Goal: Information Seeking & Learning: Find specific fact

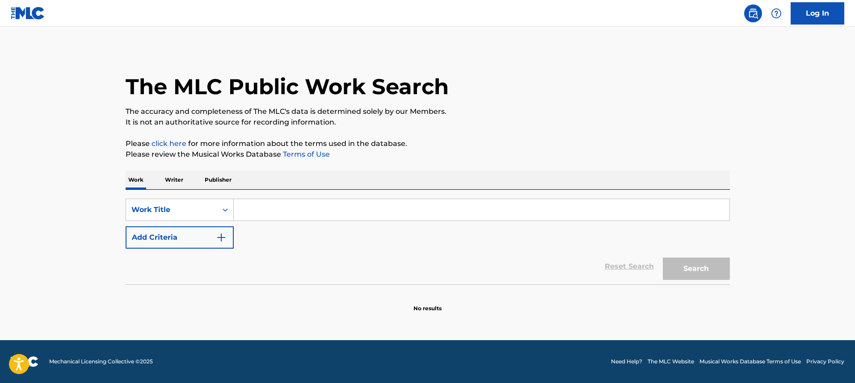
click at [297, 200] on input "Search Form" at bounding box center [481, 209] width 495 height 21
click at [293, 211] on input "Search Form" at bounding box center [481, 209] width 495 height 21
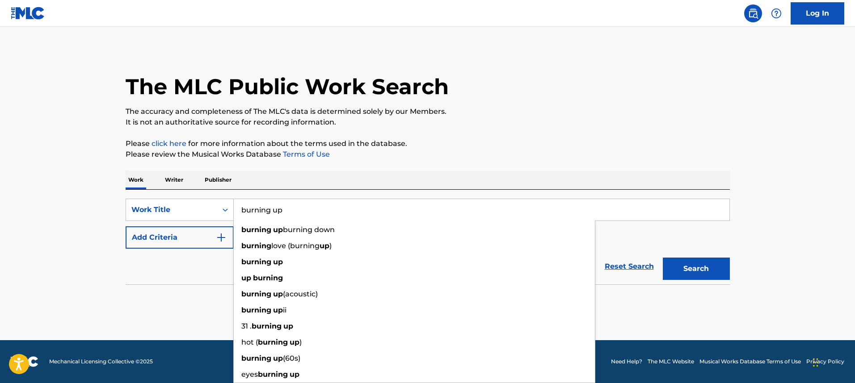
type input "burning up"
click at [284, 160] on div "The MLC Public Work Search The accuracy and completeness of The MLC's data is d…" at bounding box center [427, 181] width 625 height 264
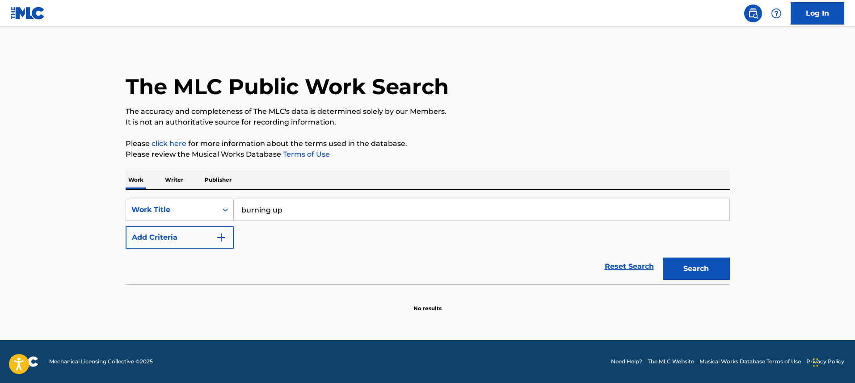
click at [216, 236] on img "Search Form" at bounding box center [221, 237] width 11 height 11
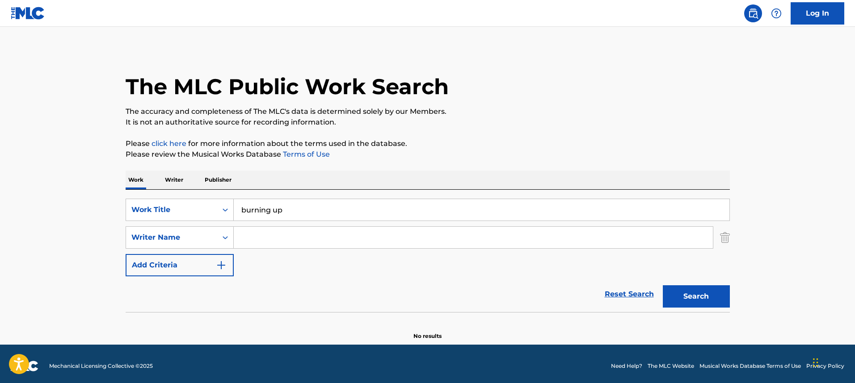
click at [307, 236] on input "Search Form" at bounding box center [473, 237] width 479 height 21
paste input "Pinnock"
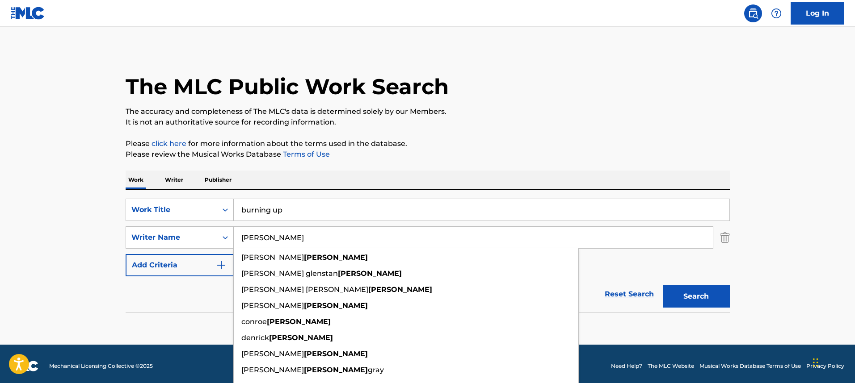
type input "Pinnock"
click at [662, 285] on button "Search" at bounding box center [695, 296] width 67 height 22
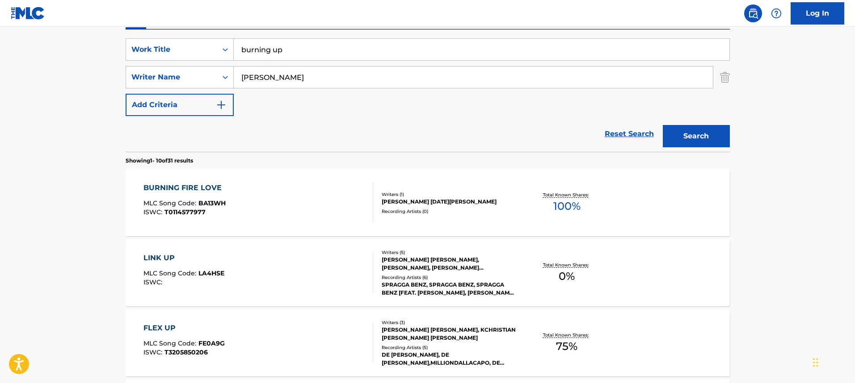
scroll to position [174, 0]
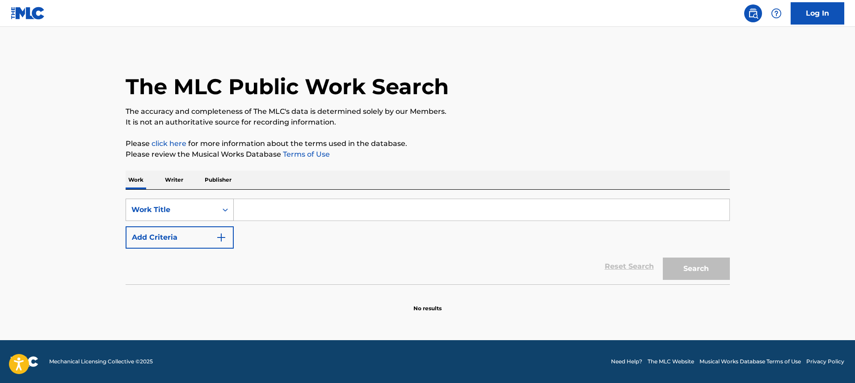
click at [221, 205] on div "Search Form" at bounding box center [225, 210] width 16 height 16
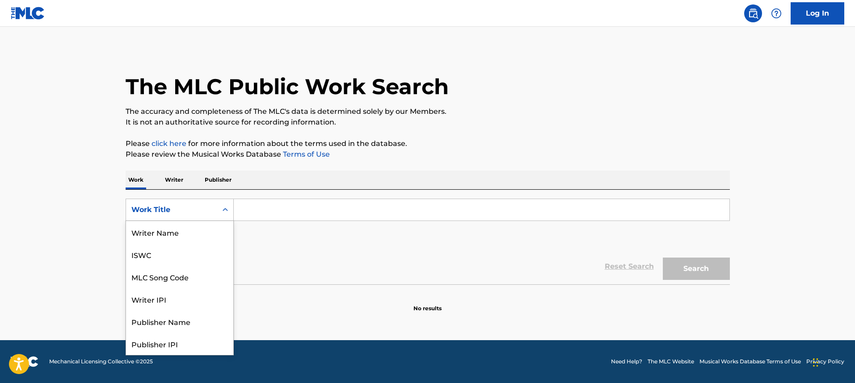
scroll to position [45, 0]
click at [217, 229] on div "MLC Song Code" at bounding box center [179, 232] width 107 height 22
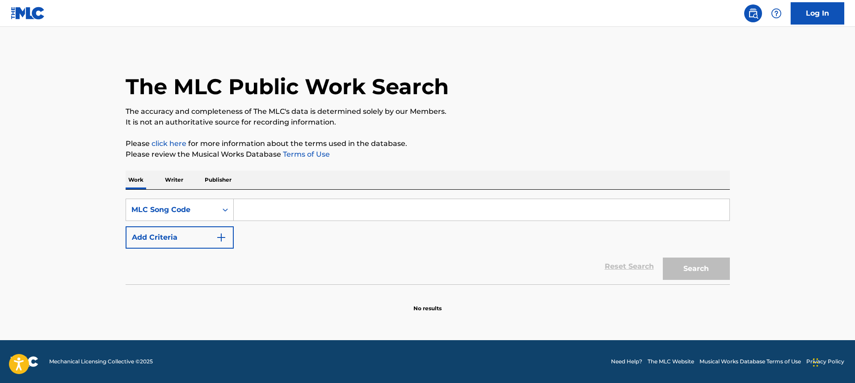
click at [260, 216] on input "Search Form" at bounding box center [481, 209] width 495 height 21
paste input "00582181250"
type input "00582181250"
click at [662, 258] on button "Search" at bounding box center [695, 269] width 67 height 22
click at [170, 181] on p "Writer" at bounding box center [174, 180] width 24 height 19
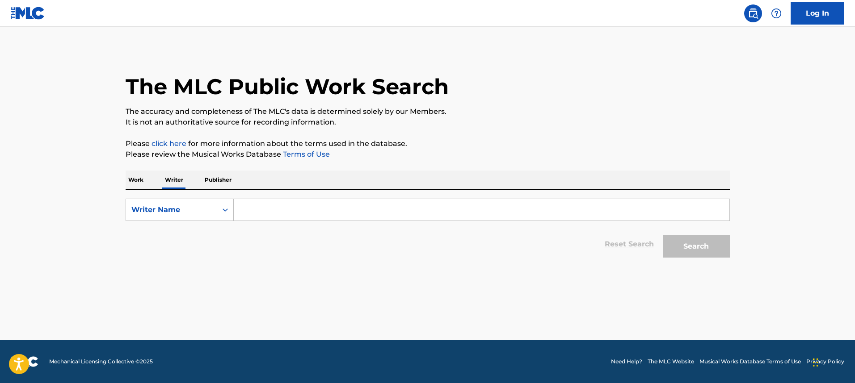
click at [170, 212] on div "Writer Name" at bounding box center [171, 210] width 80 height 11
click at [170, 224] on div "Writer IPI" at bounding box center [179, 232] width 107 height 22
paste input "00582181250"
click at [280, 207] on input "00582181250" at bounding box center [481, 209] width 495 height 21
type input "00582181250"
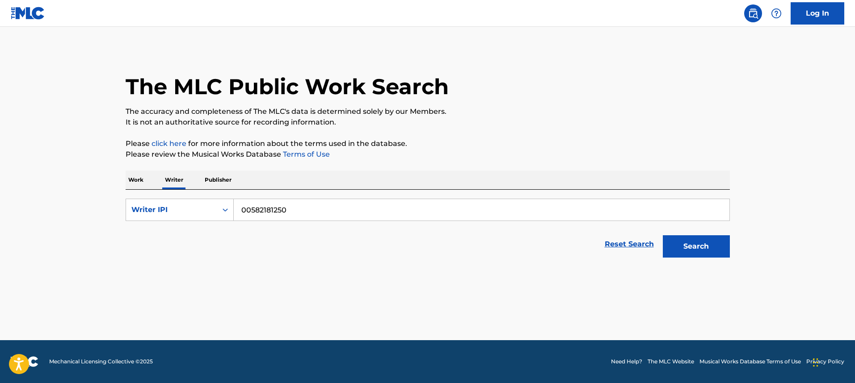
click at [662, 235] on button "Search" at bounding box center [695, 246] width 67 height 22
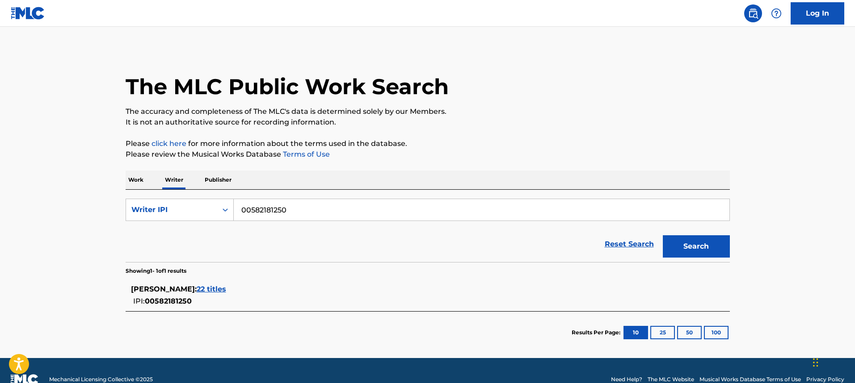
scroll to position [17, 0]
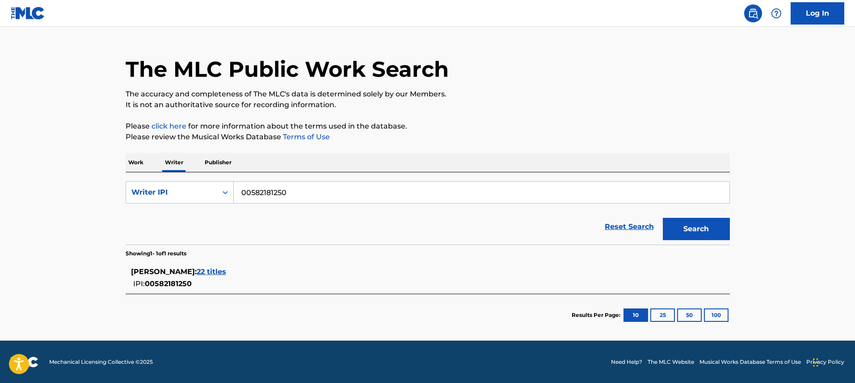
click at [211, 272] on span "22 titles" at bounding box center [211, 272] width 29 height 8
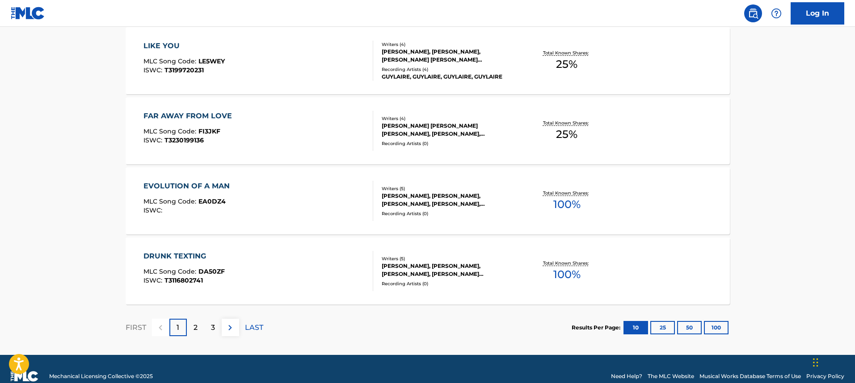
scroll to position [710, 0]
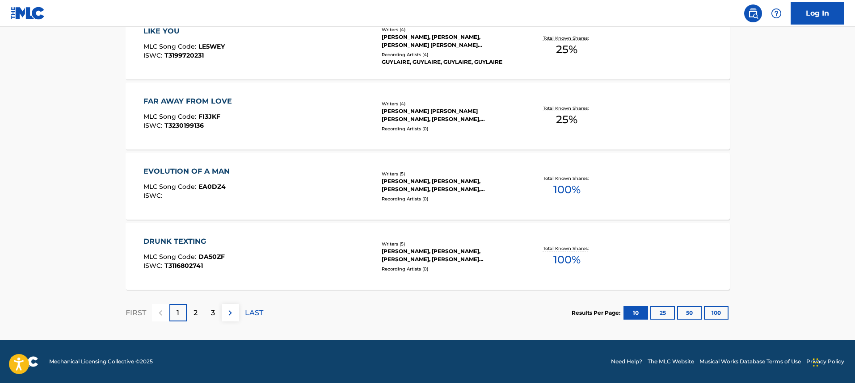
click at [303, 210] on div "EVOLUTION OF A MAN MLC Song Code : EA0DZ4 ISWC : Writers ( 5 ) [PERSON_NAME], […" at bounding box center [428, 186] width 604 height 67
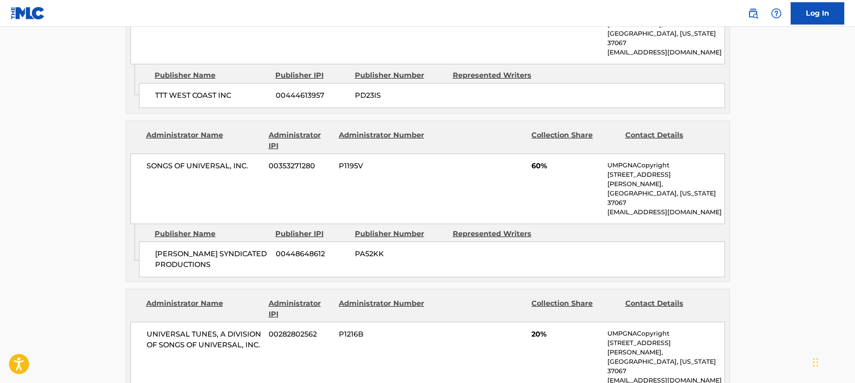
scroll to position [671, 0]
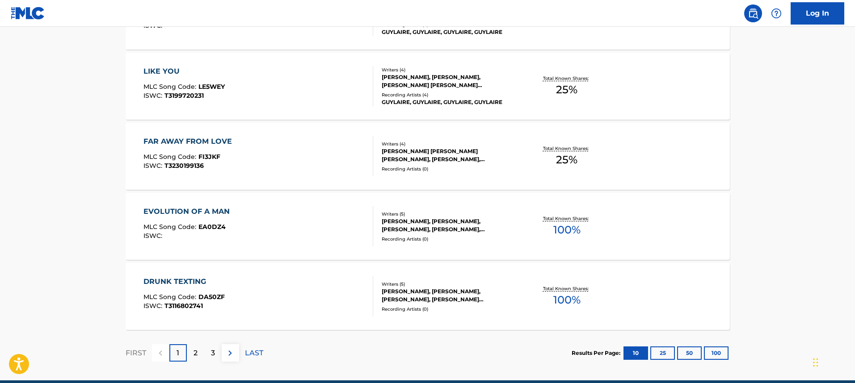
scroll to position [687, 0]
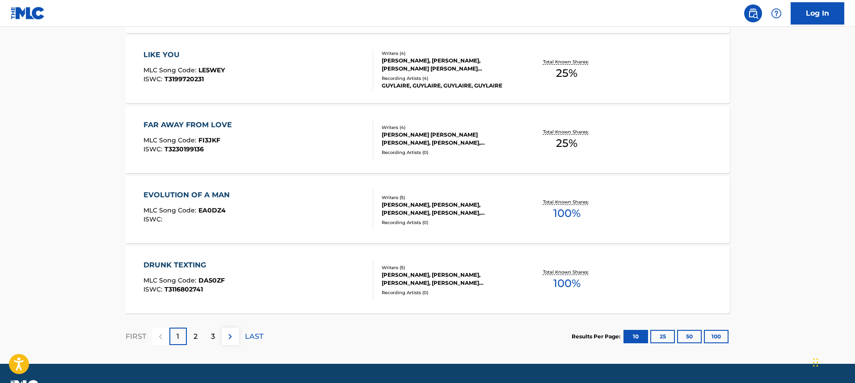
click at [287, 148] on div "FAR AWAY FROM LOVE MLC Song Code : FI3JKF ISWC : T3230199136" at bounding box center [258, 140] width 230 height 40
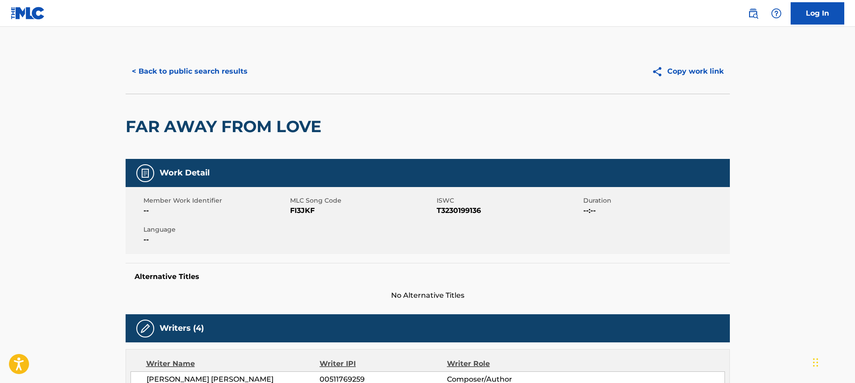
scroll to position [294, 0]
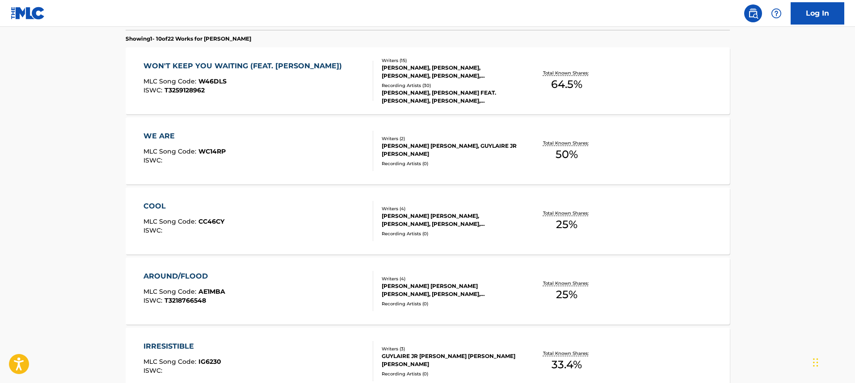
scroll to position [251, 0]
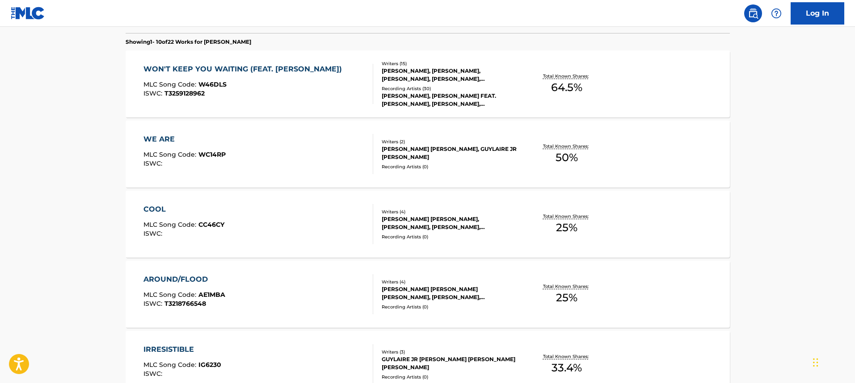
click at [281, 158] on div "WE ARE MLC Song Code : WC14RP ISWC :" at bounding box center [258, 154] width 230 height 40
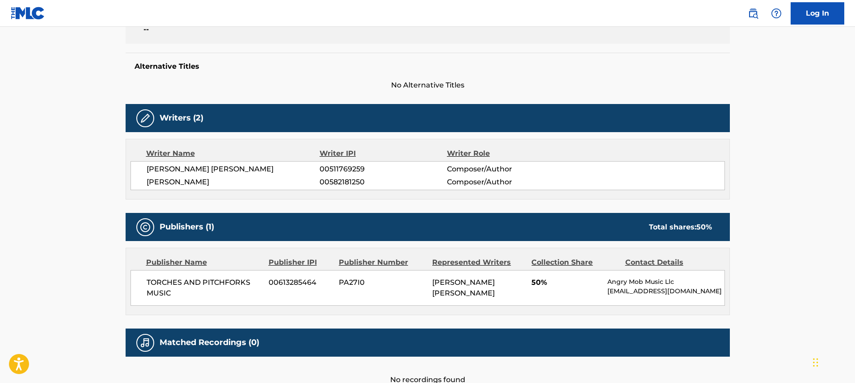
scroll to position [268, 0]
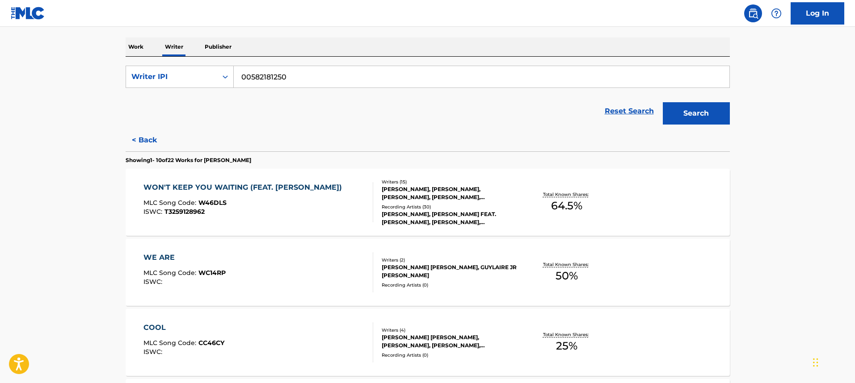
scroll to position [154, 0]
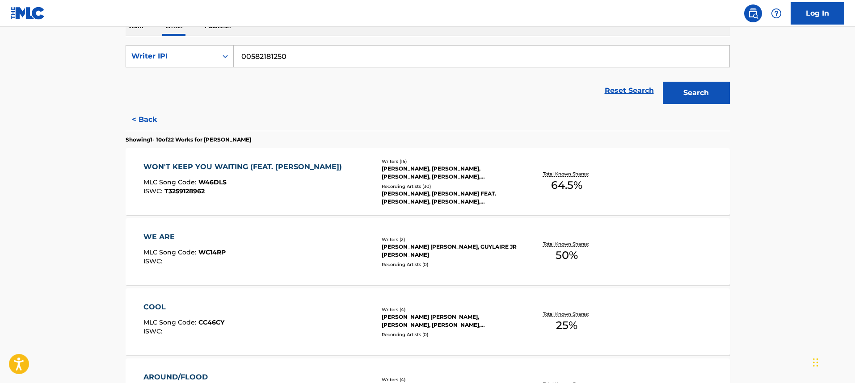
click at [303, 187] on div "MLC Song Code : W46DLS" at bounding box center [244, 183] width 203 height 9
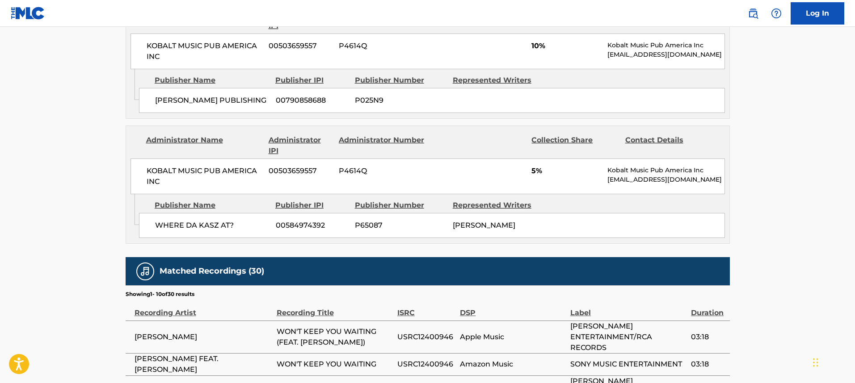
scroll to position [1908, 0]
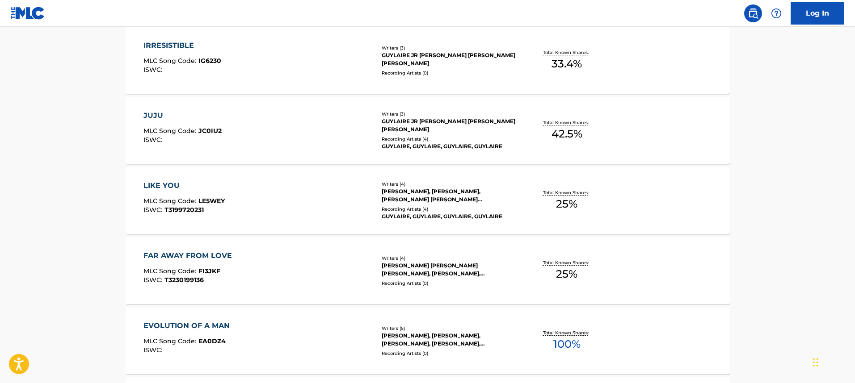
scroll to position [710, 0]
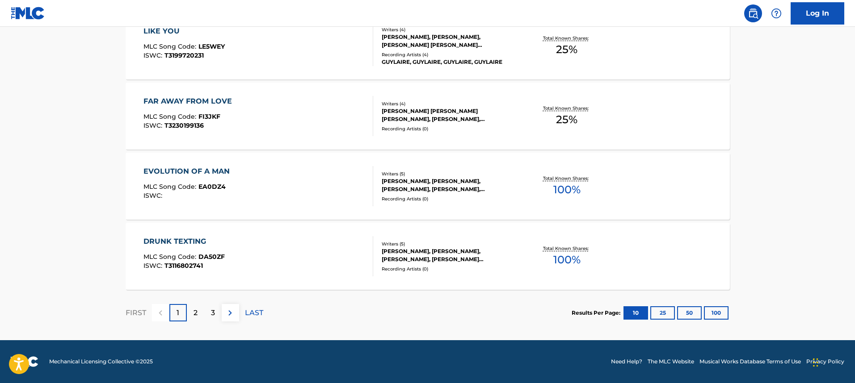
click at [197, 317] on div "2" at bounding box center [195, 312] width 17 height 17
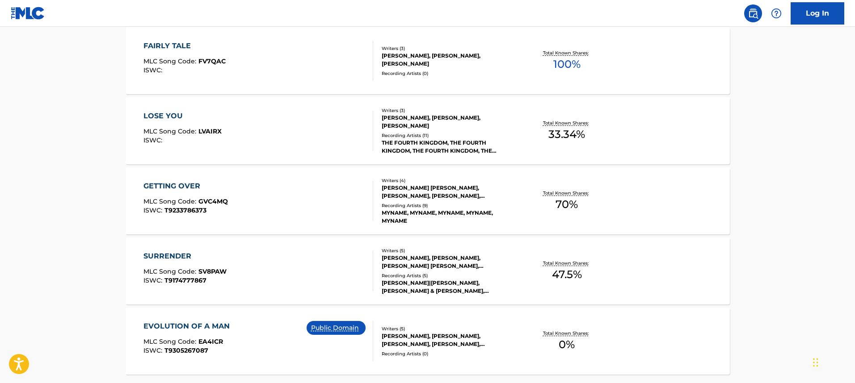
scroll to position [642, 0]
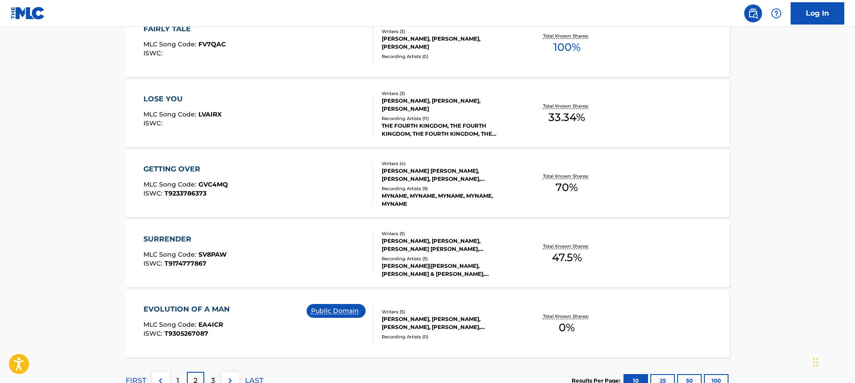
click at [339, 53] on div "FAIRLY TALE MLC Song Code : FV7QAC ISWC :" at bounding box center [258, 44] width 230 height 40
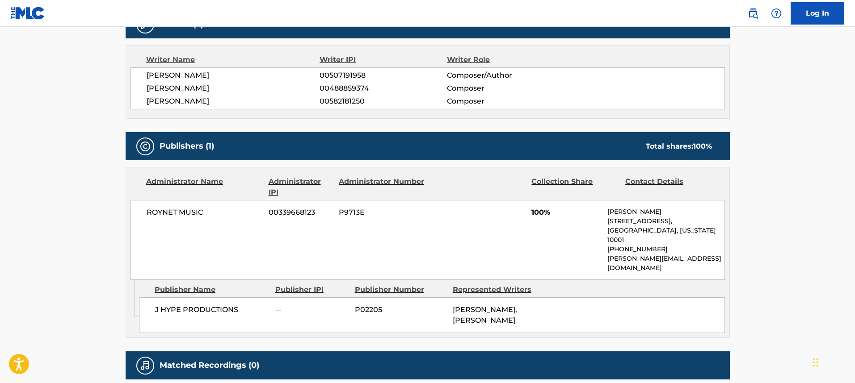
scroll to position [365, 0]
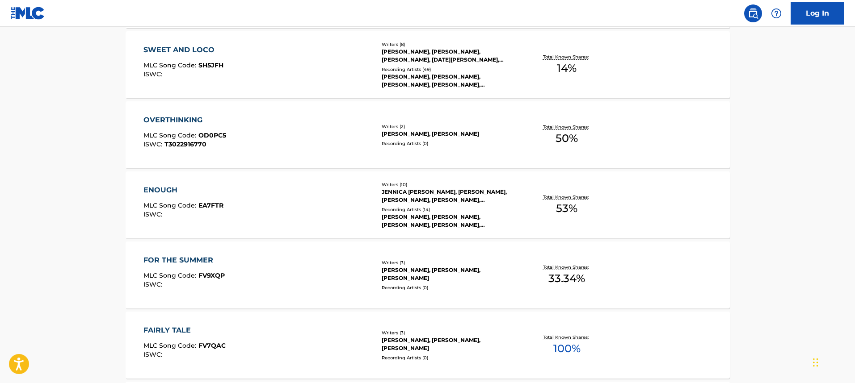
scroll to position [342, 0]
click at [277, 191] on div "ENOUGH MLC Song Code : EA7FTR ISWC :" at bounding box center [258, 204] width 230 height 40
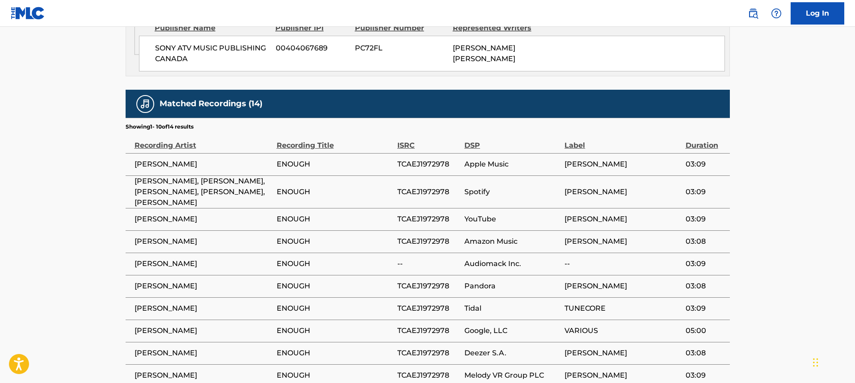
scroll to position [1017, 0]
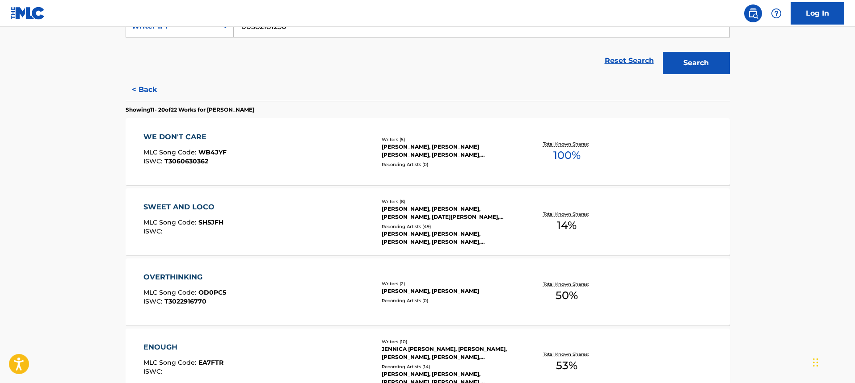
click at [224, 126] on div "WE DON'T CARE MLC Song Code : WB4JYF ISWC : T3060630362 Writers ( 5 ) [PERSON_N…" at bounding box center [428, 151] width 604 height 67
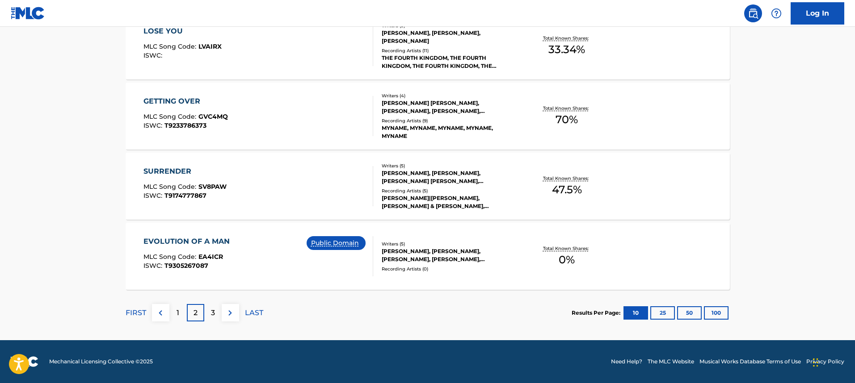
click at [261, 190] on div "SURRENDER MLC Song Code : SV8PAW ISWC : T9174777867" at bounding box center [258, 186] width 230 height 40
click at [209, 316] on div "3" at bounding box center [212, 312] width 17 height 17
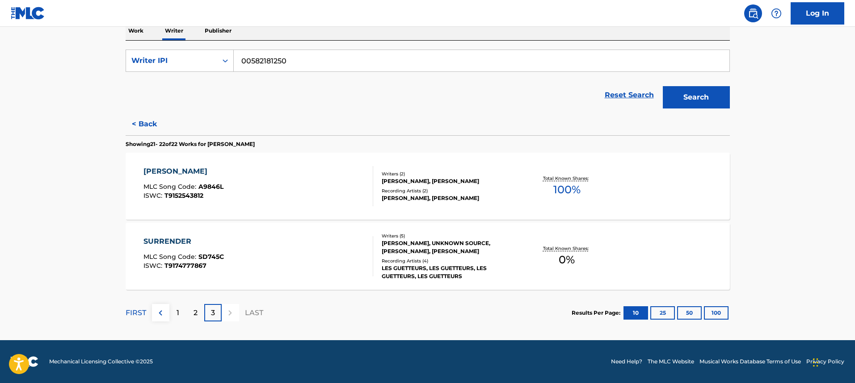
click at [283, 195] on div "[PERSON_NAME] MLC Song Code : A9846L ISWC : T9152543812" at bounding box center [258, 186] width 230 height 40
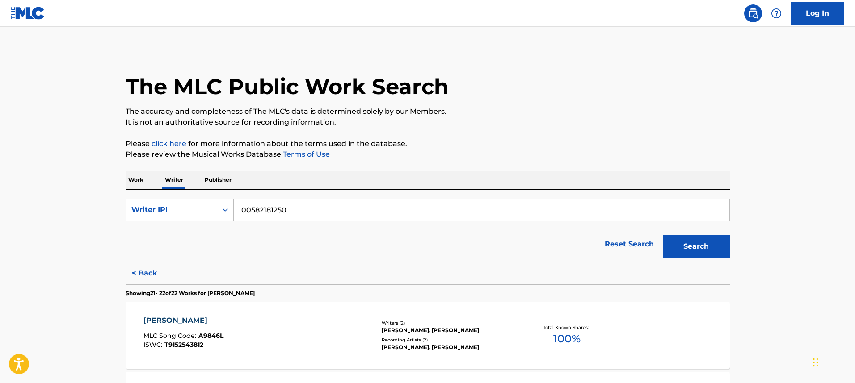
click at [254, 213] on input "00582181250" at bounding box center [481, 209] width 495 height 21
paste input "682697198"
type input "00682697198"
click at [662, 235] on button "Search" at bounding box center [695, 246] width 67 height 22
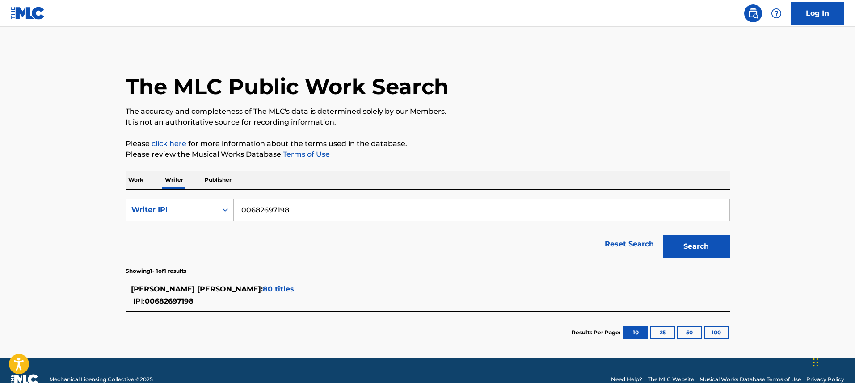
scroll to position [17, 0]
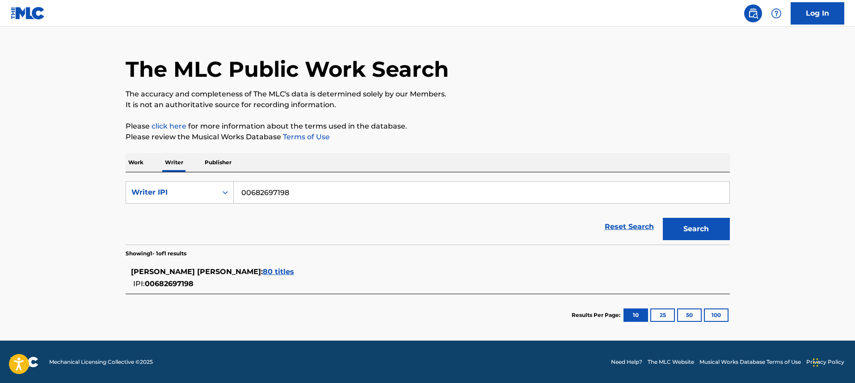
click at [263, 270] on span "80 titles" at bounding box center [278, 272] width 31 height 8
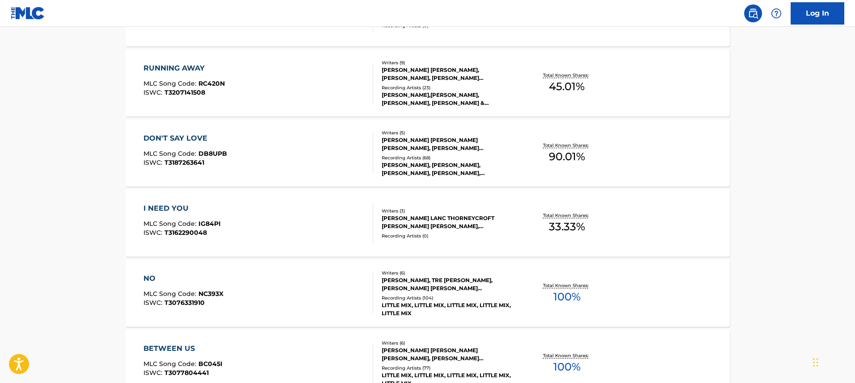
scroll to position [710, 0]
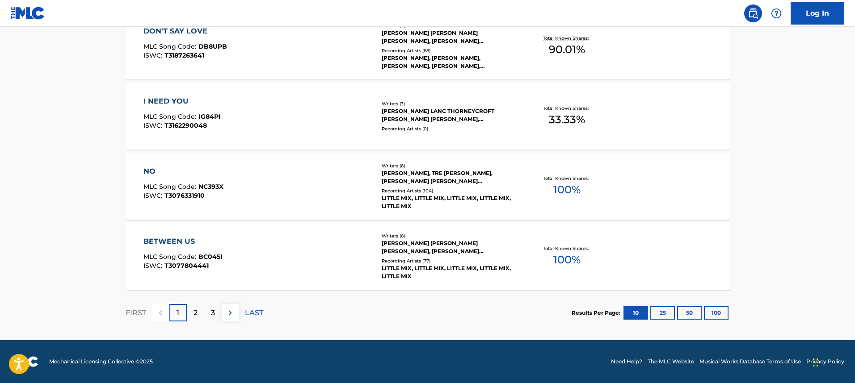
click at [319, 71] on div "DON'T SAY LOVE MLC Song Code : DB8UPB ISWC : T3187263641 Writers ( 5 ) [PERSON_…" at bounding box center [428, 46] width 604 height 67
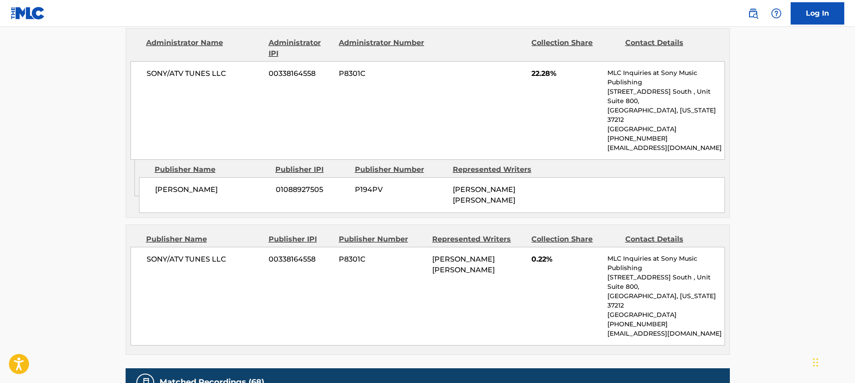
scroll to position [1751, 0]
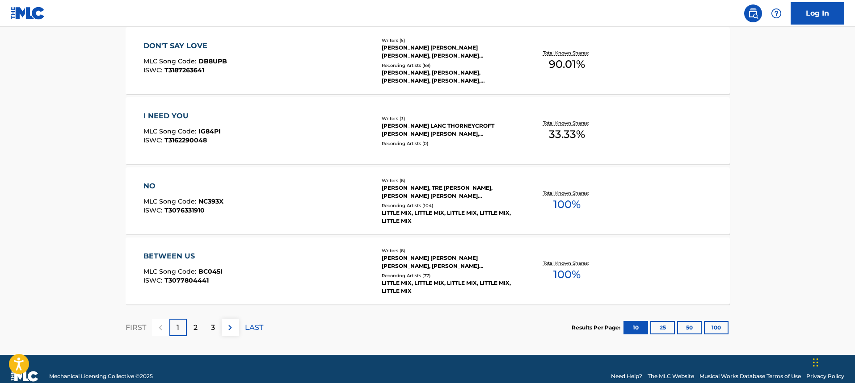
scroll to position [710, 0]
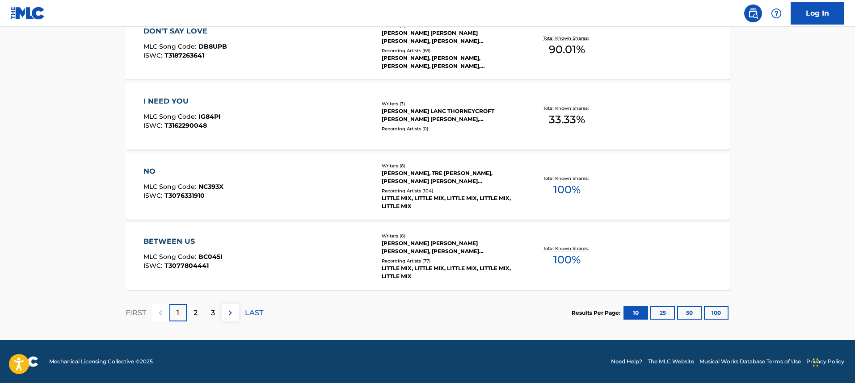
click at [295, 179] on div "NO MLC Song Code : NC393X ISWC : T3076331910" at bounding box center [258, 186] width 230 height 40
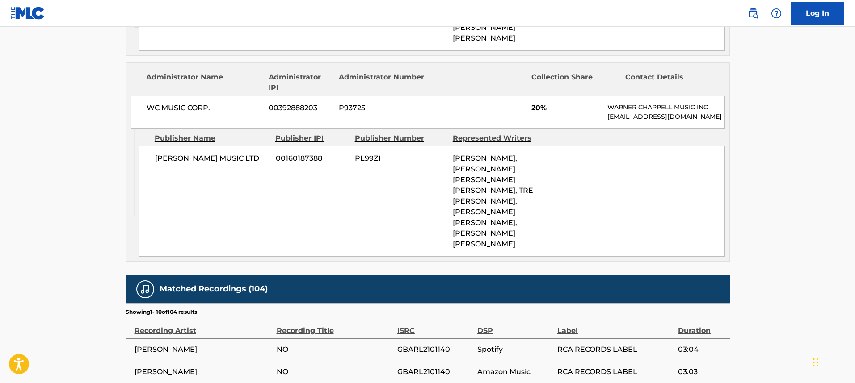
scroll to position [1044, 0]
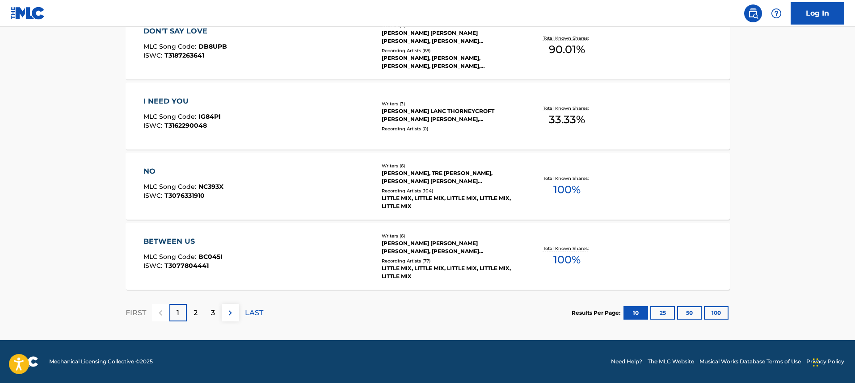
click at [244, 248] on div "BETWEEN US MLC Song Code : BC045I ISWC : T3077804441" at bounding box center [258, 256] width 230 height 40
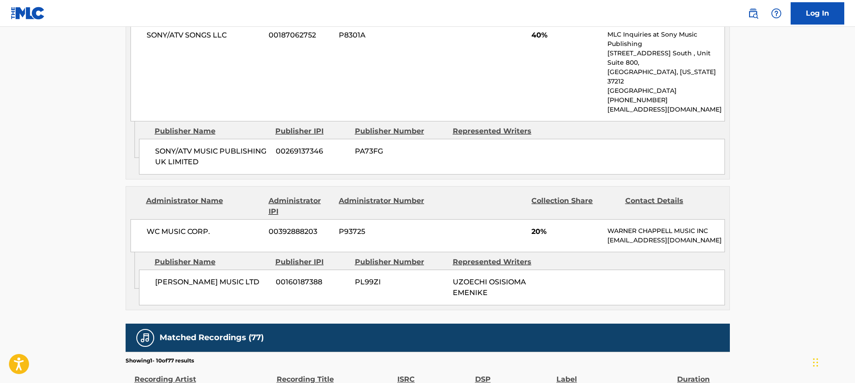
scroll to position [981, 0]
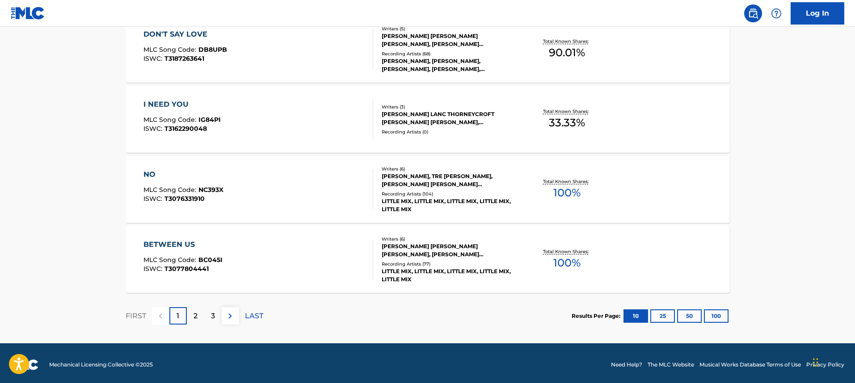
scroll to position [710, 0]
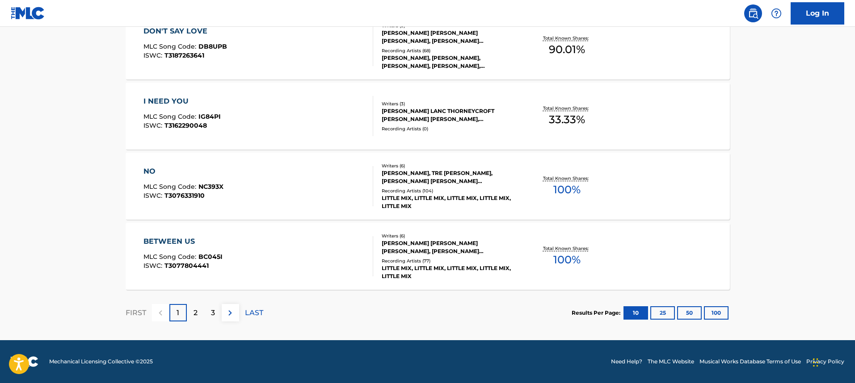
click at [204, 318] on div "3" at bounding box center [212, 312] width 17 height 17
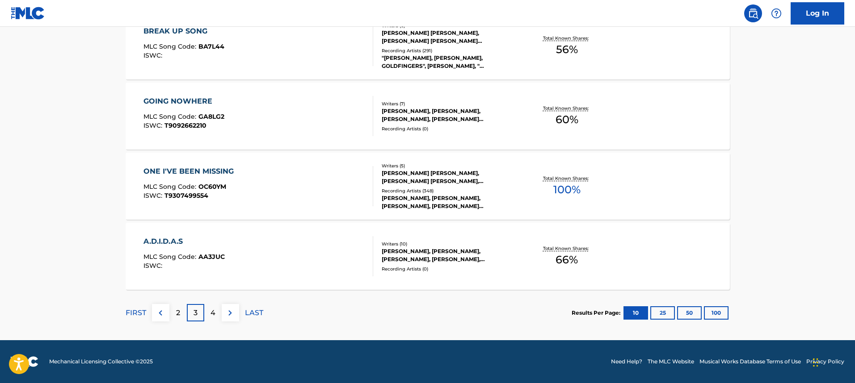
click at [210, 315] on p "4" at bounding box center [212, 313] width 5 height 11
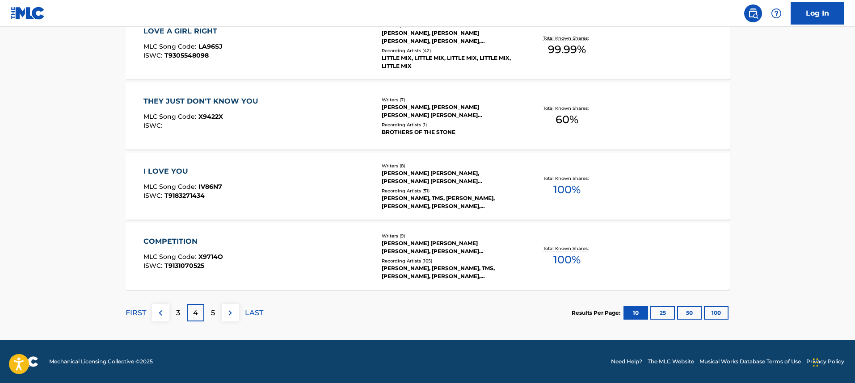
click at [214, 314] on p "5" at bounding box center [213, 313] width 4 height 11
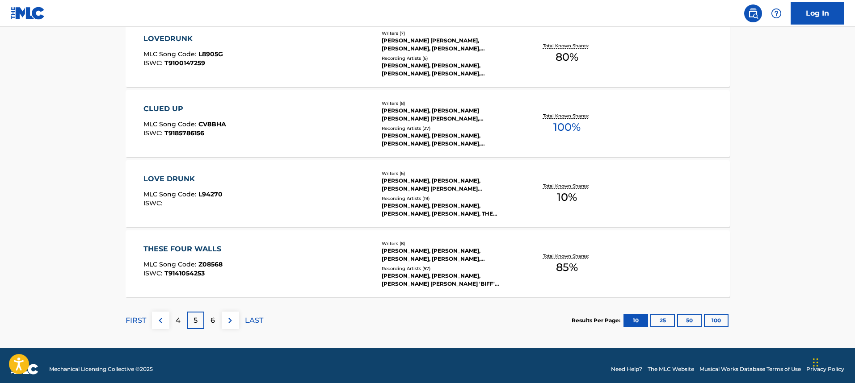
scroll to position [704, 0]
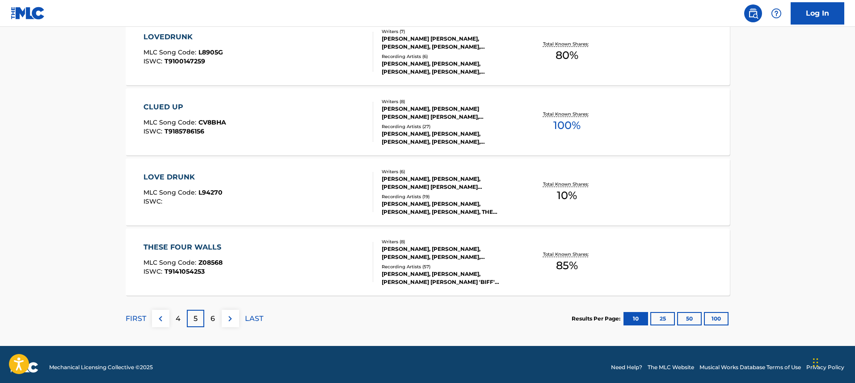
click at [214, 320] on p "6" at bounding box center [212, 319] width 4 height 11
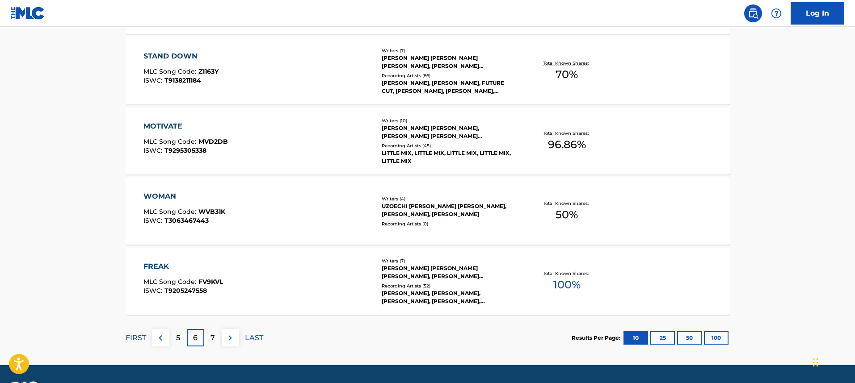
scroll to position [710, 0]
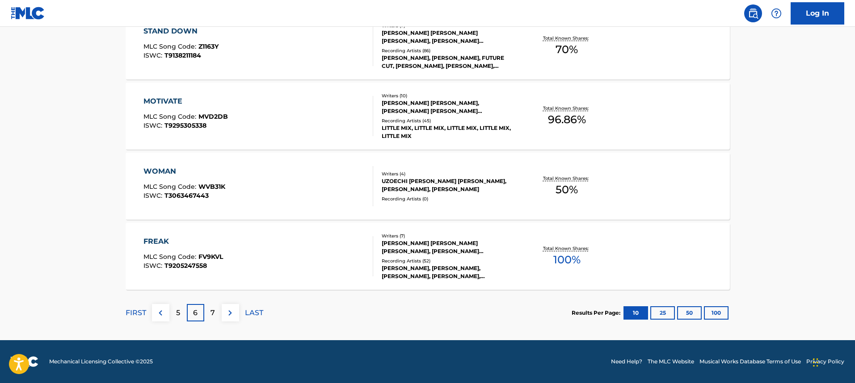
click at [215, 319] on div "7" at bounding box center [212, 312] width 17 height 17
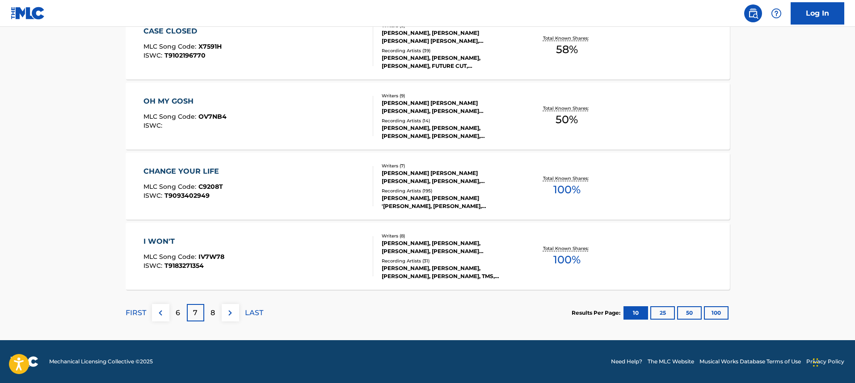
click at [218, 314] on div "8" at bounding box center [212, 312] width 17 height 17
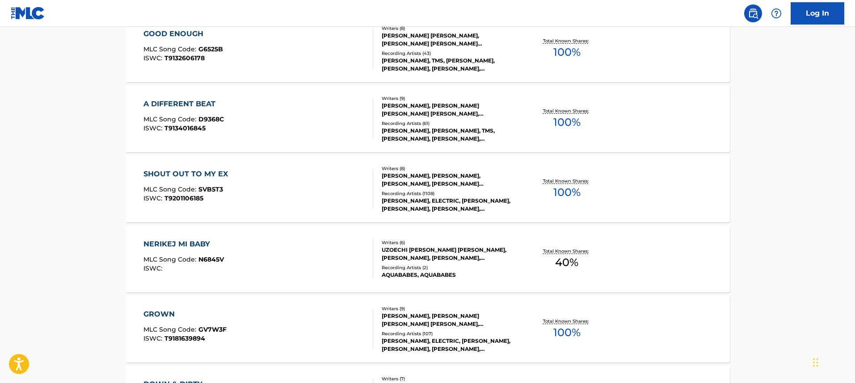
scroll to position [0, 0]
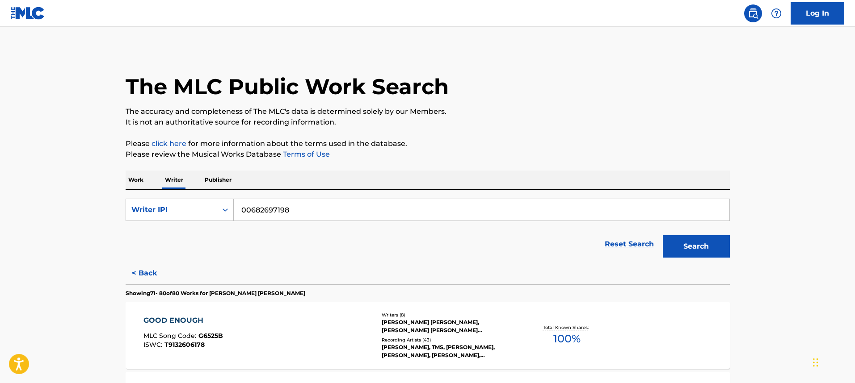
click at [249, 207] on input "00682697198" at bounding box center [481, 209] width 495 height 21
click at [130, 178] on p "Work" at bounding box center [136, 180] width 21 height 19
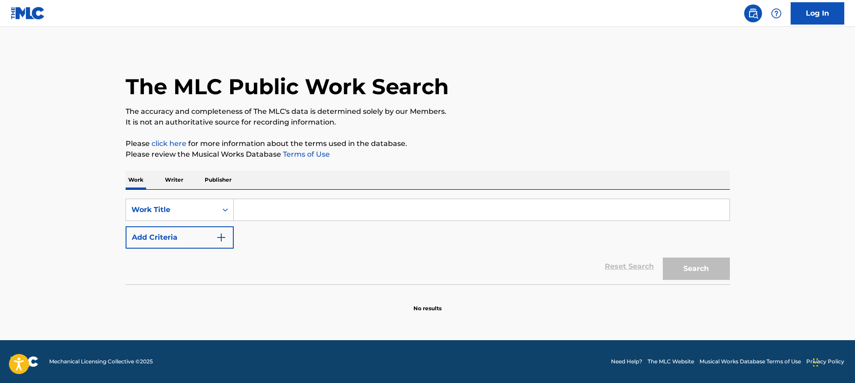
click at [166, 227] on button "Add Criteria" at bounding box center [180, 237] width 108 height 22
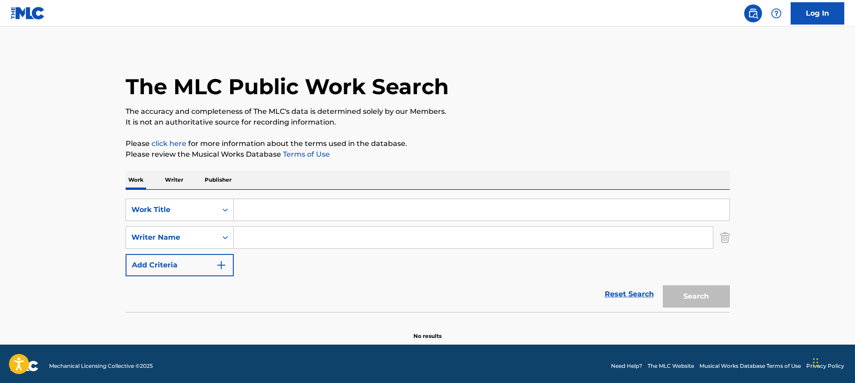
click at [234, 228] on input "Search Form" at bounding box center [473, 237] width 479 height 21
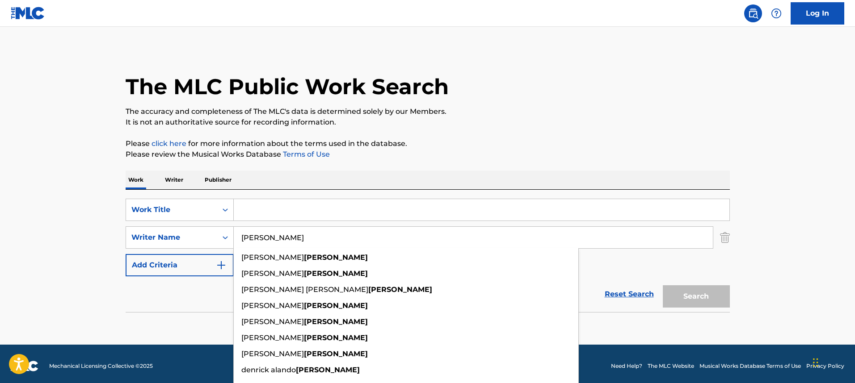
type input "[PERSON_NAME]"
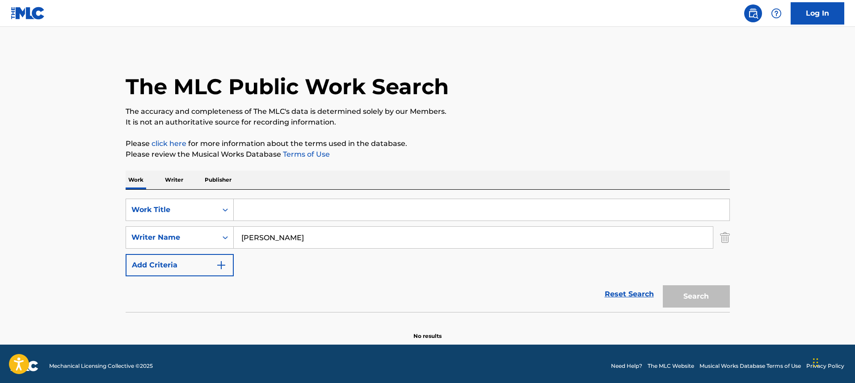
click at [271, 208] on input "Search Form" at bounding box center [481, 209] width 495 height 21
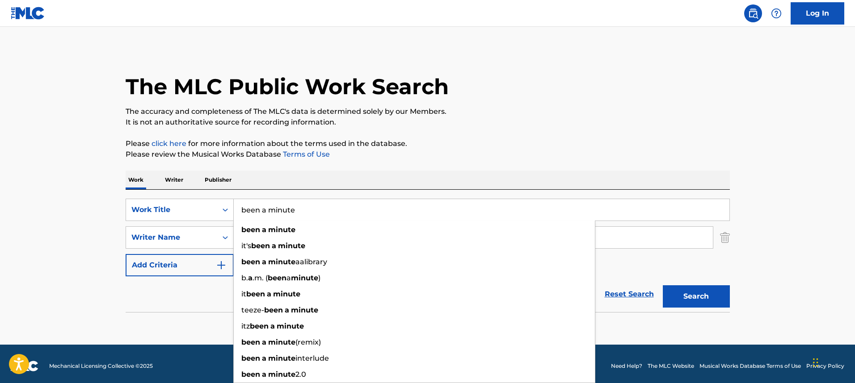
type input "been a minute"
click at [662, 285] on button "Search" at bounding box center [695, 296] width 67 height 22
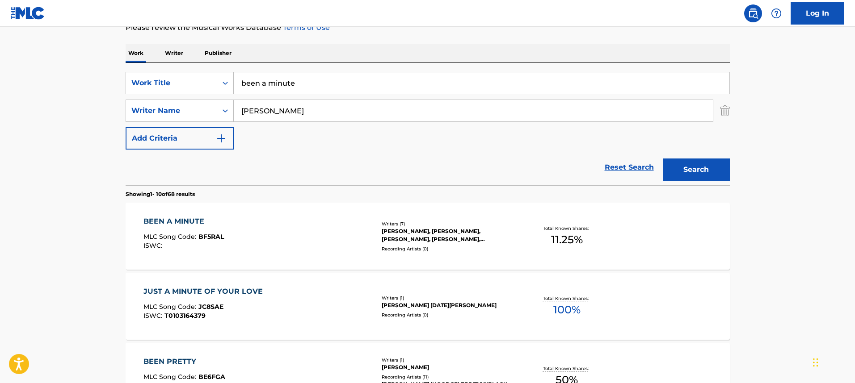
scroll to position [137, 0]
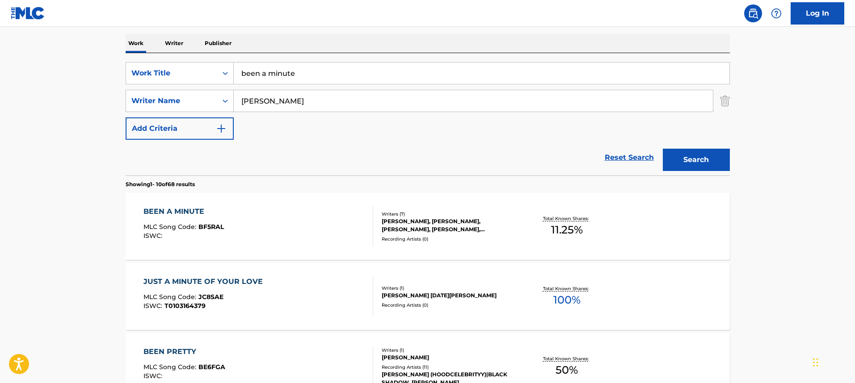
click at [306, 218] on div "BEEN A MINUTE MLC Song Code : BF5RAL ISWC :" at bounding box center [258, 226] width 230 height 40
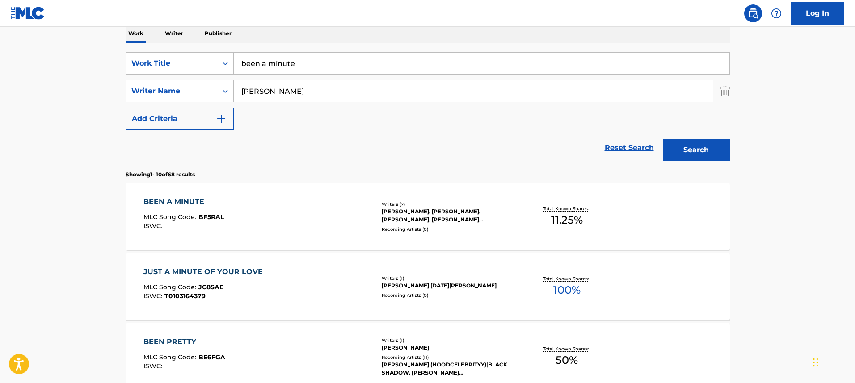
scroll to position [118, 0]
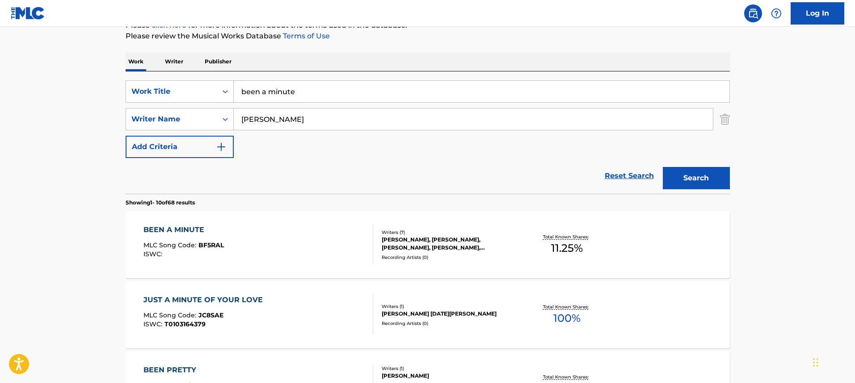
click at [264, 96] on input "been a minute" at bounding box center [481, 91] width 495 height 21
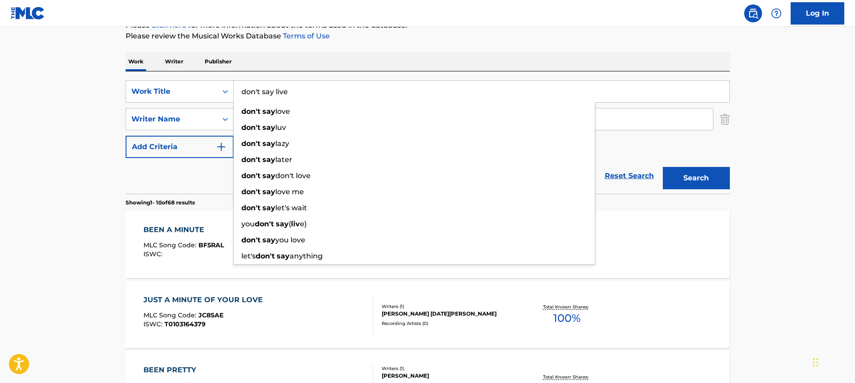
type input "don't say live"
click at [662, 167] on button "Search" at bounding box center [695, 178] width 67 height 22
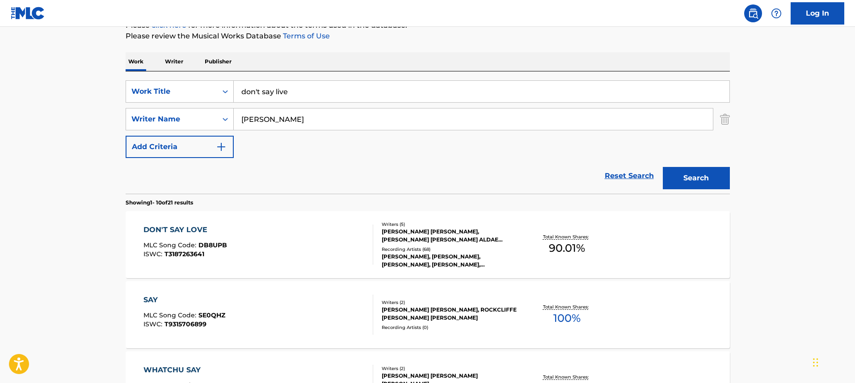
click at [268, 224] on div "DON'T SAY LOVE MLC Song Code : DB8UPB ISWC : T3187263641 Writers ( 5 ) [PERSON_…" at bounding box center [428, 244] width 604 height 67
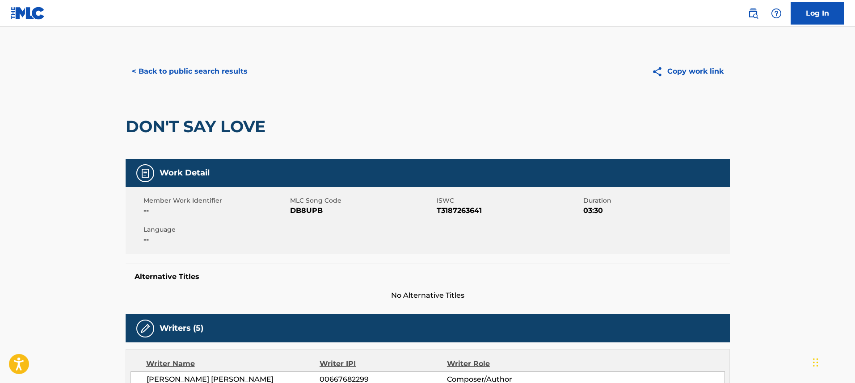
click at [188, 79] on button "< Back to public search results" at bounding box center [190, 71] width 128 height 22
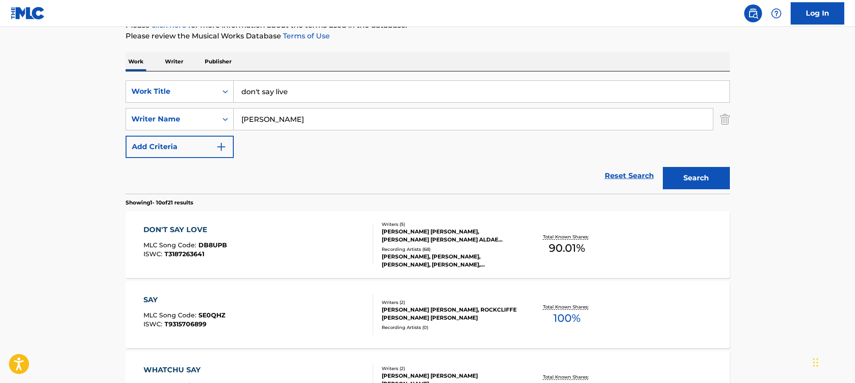
scroll to position [122, 0]
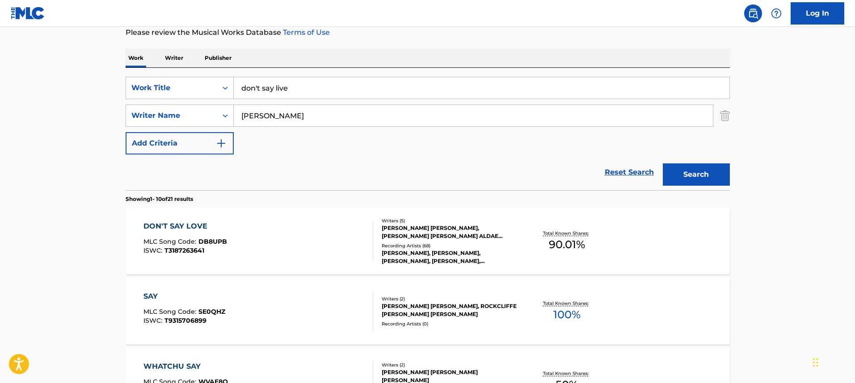
click at [274, 90] on input "don't say live" at bounding box center [481, 87] width 495 height 21
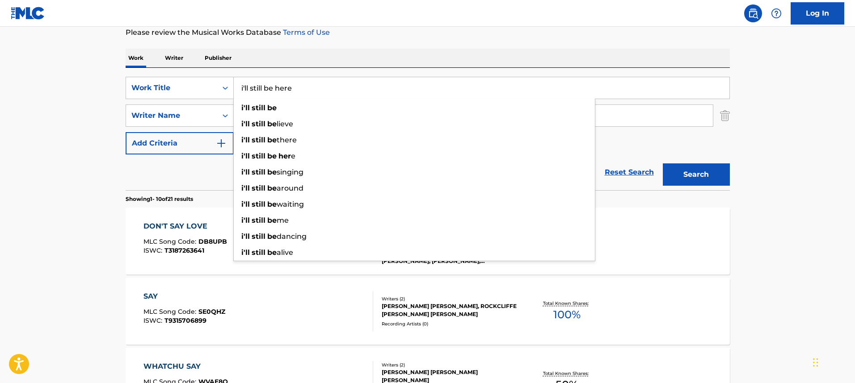
type input "i'll still be here"
click at [662, 163] on button "Search" at bounding box center [695, 174] width 67 height 22
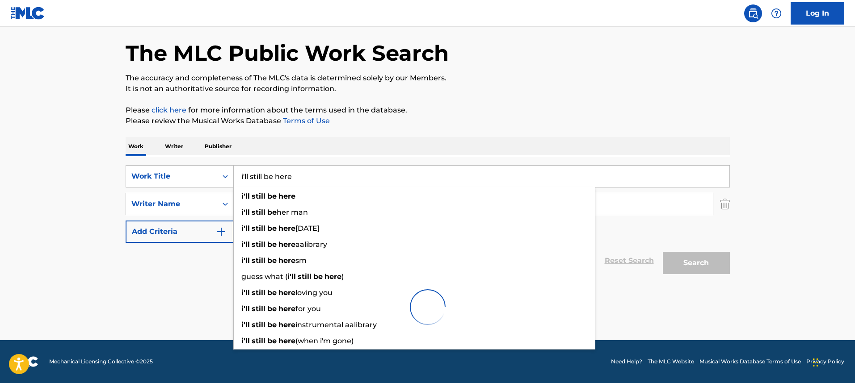
scroll to position [34, 0]
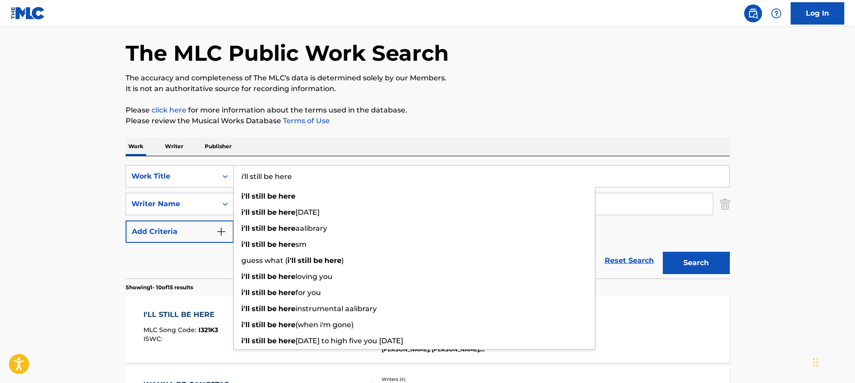
click at [276, 9] on nav "Log In" at bounding box center [427, 13] width 855 height 27
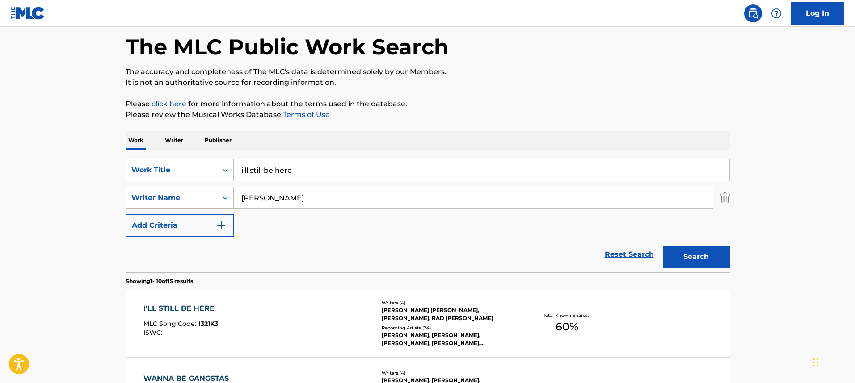
scroll to position [41, 0]
click at [272, 316] on div "I'LL STILL BE HERE MLC Song Code : I321K3 ISWC :" at bounding box center [258, 322] width 230 height 40
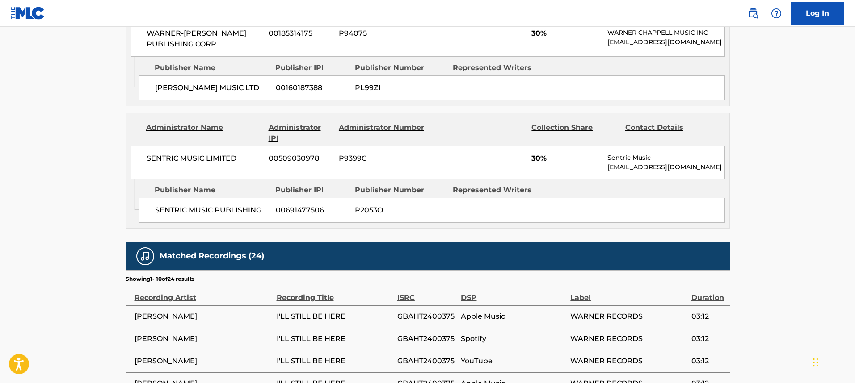
scroll to position [575, 0]
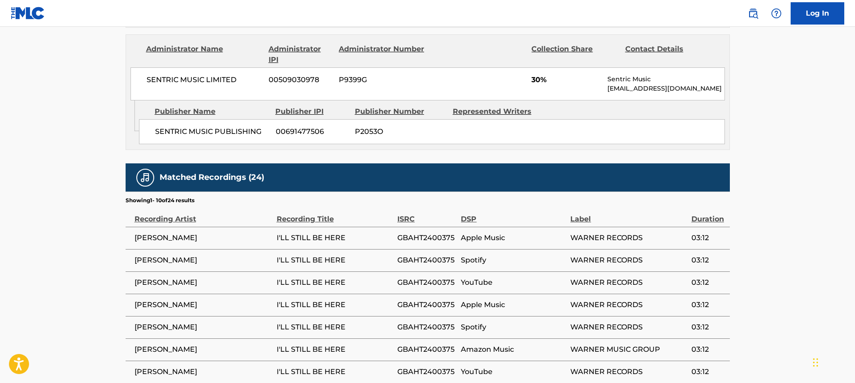
scroll to position [41, 0]
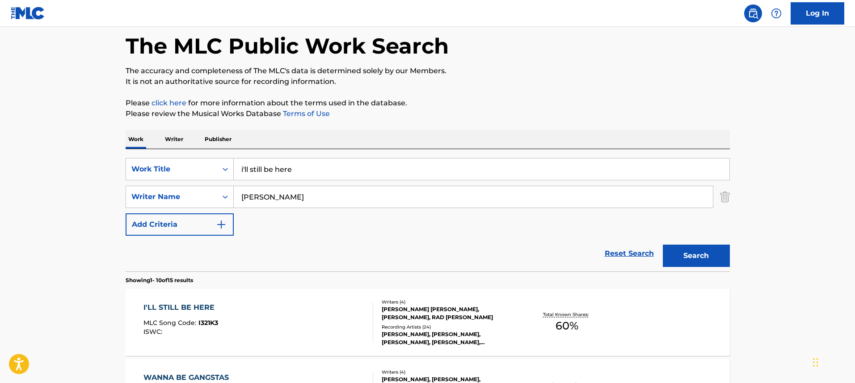
click at [314, 169] on input "i'll still be here" at bounding box center [481, 169] width 495 height 21
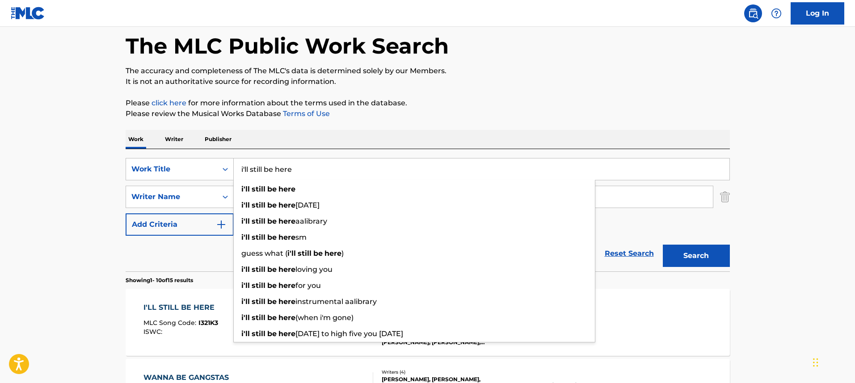
type input "b"
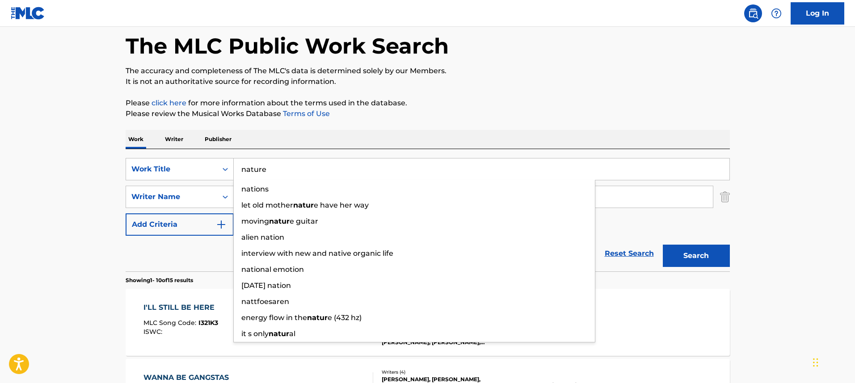
type input "nature"
click at [662, 245] on button "Search" at bounding box center [695, 256] width 67 height 22
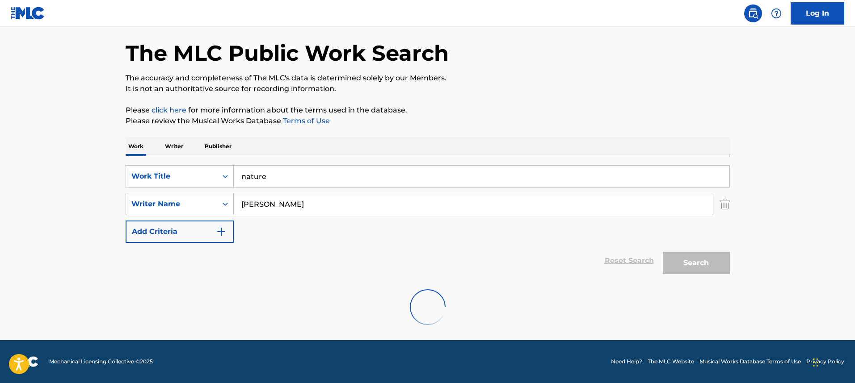
scroll to position [34, 0]
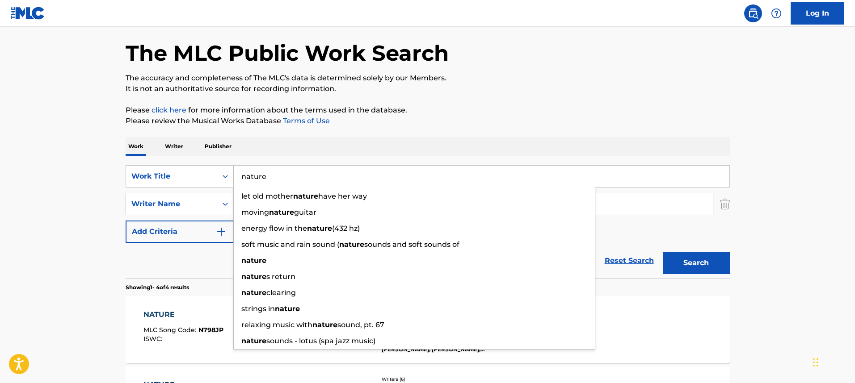
click at [274, 142] on div "Work Writer Publisher" at bounding box center [428, 146] width 604 height 19
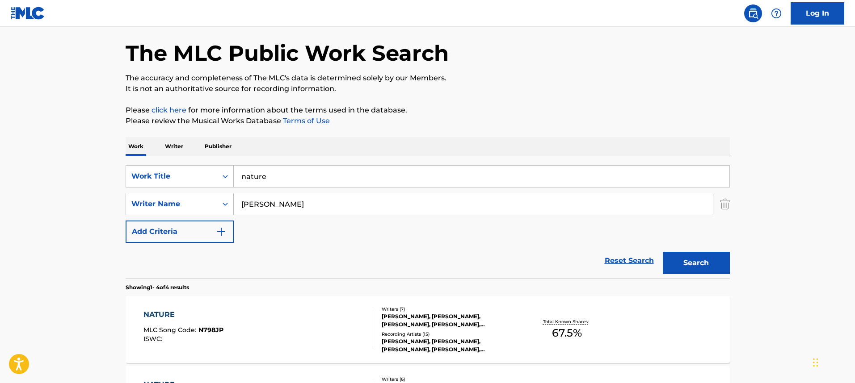
click at [276, 317] on div "NATURE MLC Song Code : N798JP ISWC :" at bounding box center [258, 330] width 230 height 40
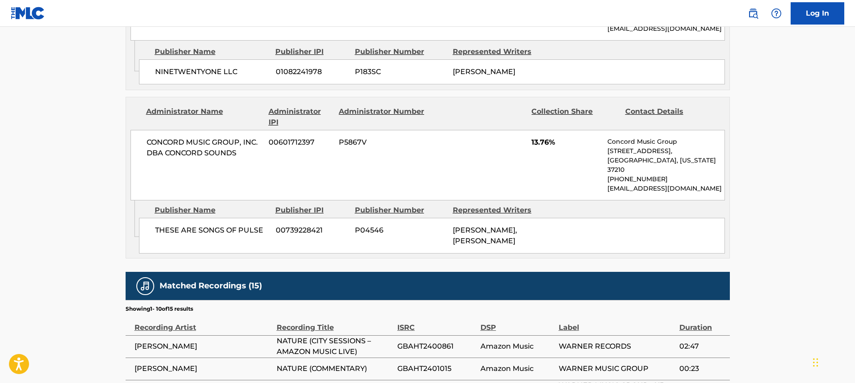
scroll to position [1161, 0]
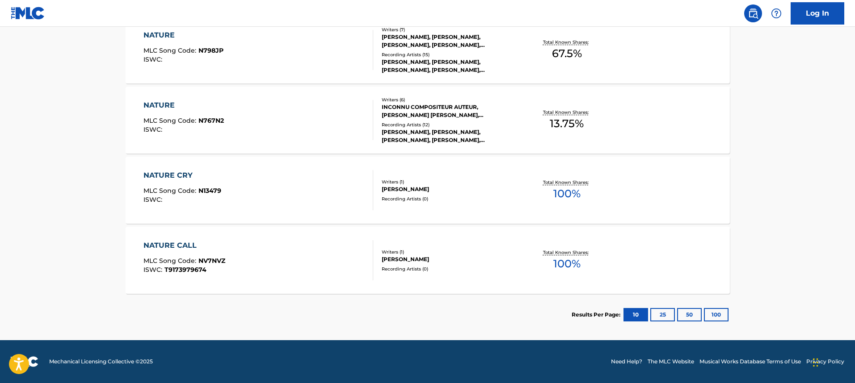
scroll to position [34, 0]
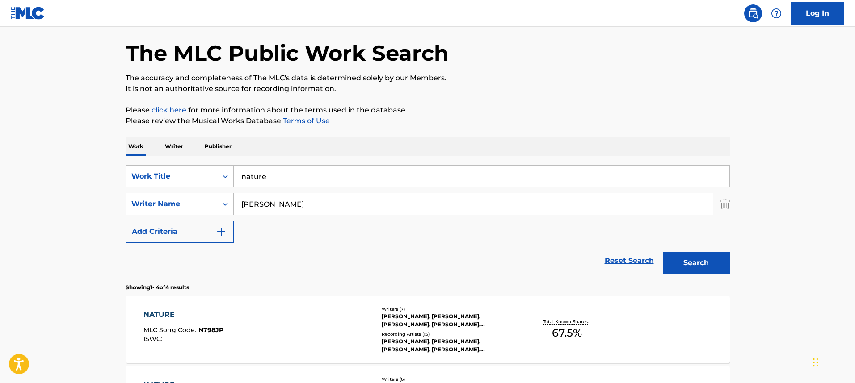
click at [264, 182] on input "nature" at bounding box center [481, 176] width 495 height 21
type input "omg"
click at [662, 252] on button "Search" at bounding box center [695, 263] width 67 height 22
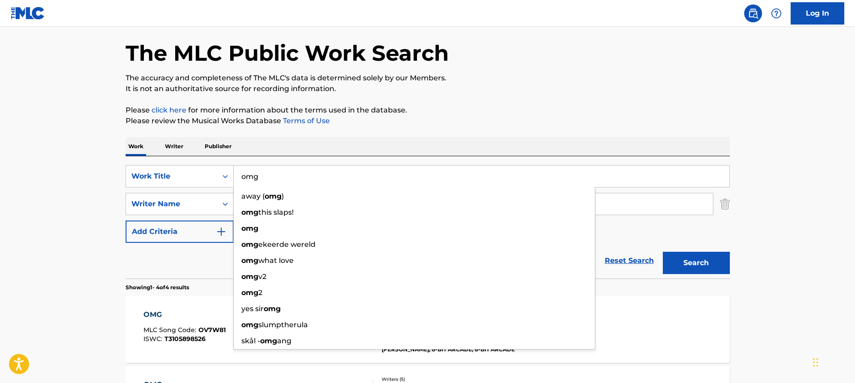
click at [262, 113] on p "Please click here for more information about the terms used in the database." at bounding box center [428, 110] width 604 height 11
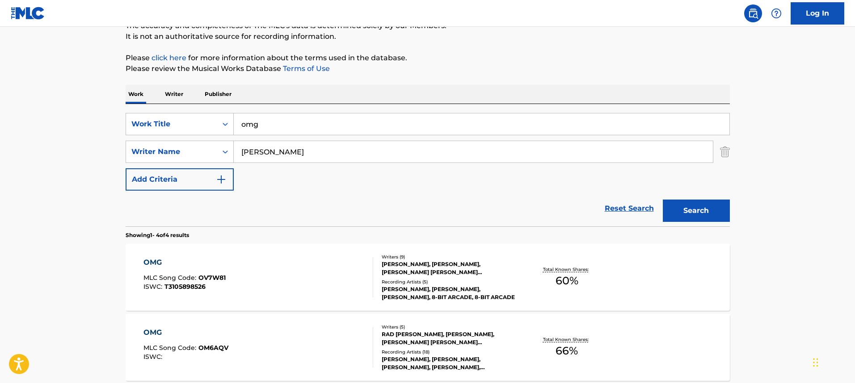
scroll to position [91, 0]
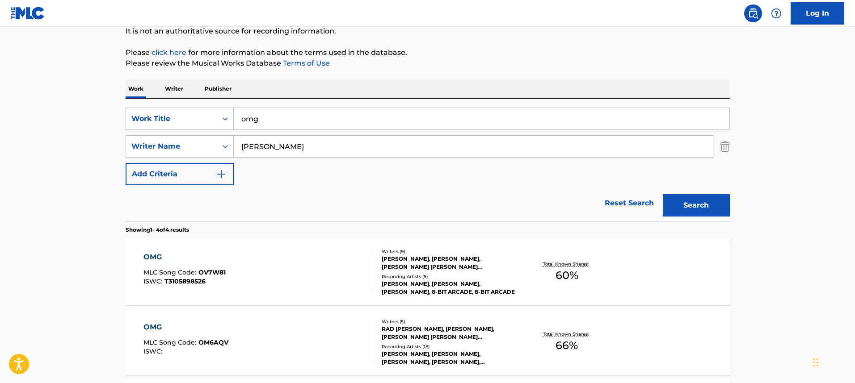
click at [296, 268] on div "OMG MLC Song Code : OV7W81 ISWC : T3105898526" at bounding box center [258, 272] width 230 height 40
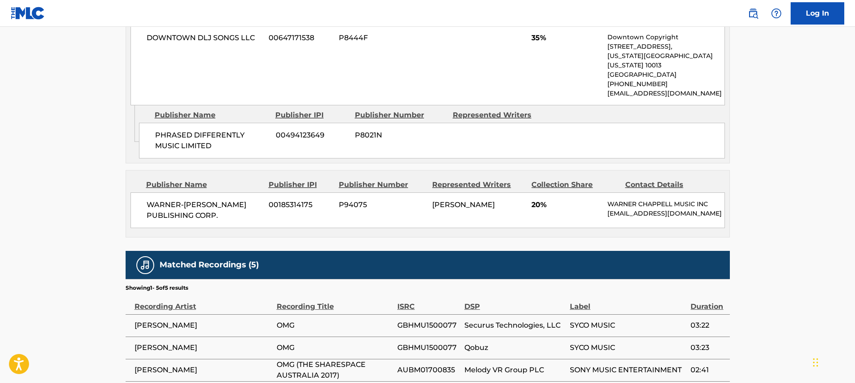
scroll to position [828, 0]
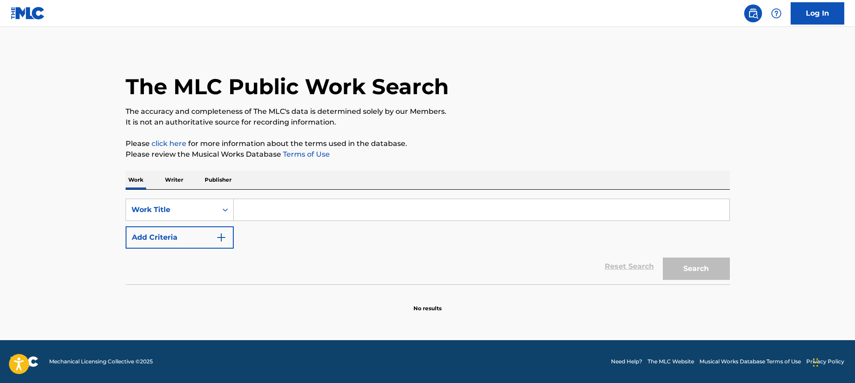
click at [181, 190] on div "SearchWithCriteria36dacea5-a3ba-4f7a-9e75-3c0b26f13673 Work Title Add Criteria …" at bounding box center [428, 237] width 604 height 95
click at [176, 182] on p "Writer" at bounding box center [174, 180] width 24 height 19
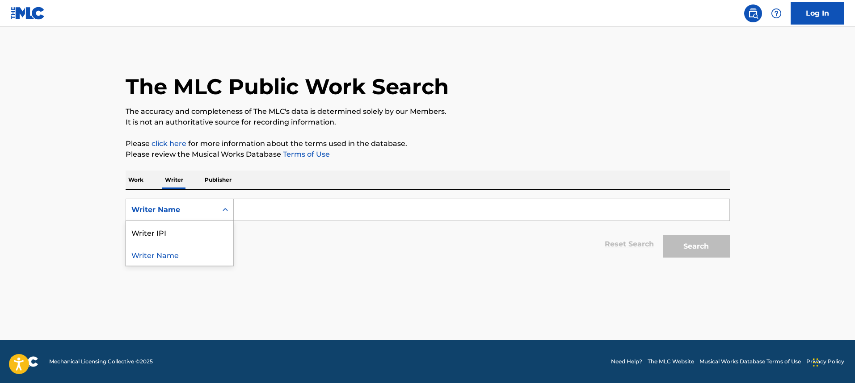
click at [176, 205] on div "Writer Name" at bounding box center [171, 210] width 80 height 11
click at [176, 221] on div "Writer Name" at bounding box center [180, 210] width 108 height 22
click at [229, 217] on div "Search Form" at bounding box center [225, 210] width 16 height 16
click at [218, 235] on div "Writer IPI" at bounding box center [179, 232] width 107 height 22
click at [281, 204] on input "Search Form" at bounding box center [481, 209] width 495 height 21
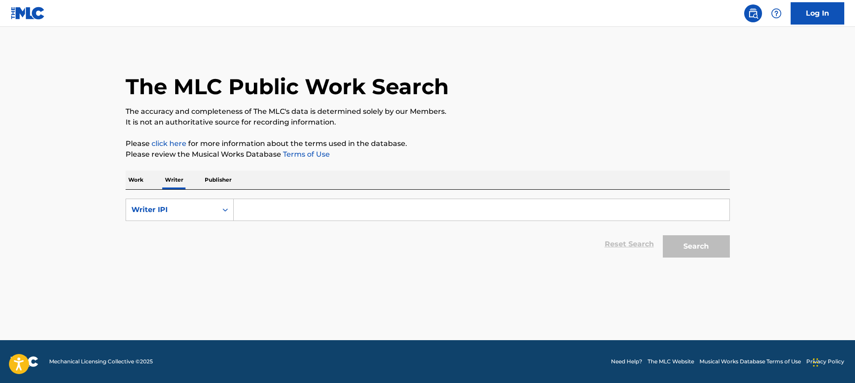
paste input "01053402405"
click at [662, 235] on button "Search" at bounding box center [695, 246] width 67 height 22
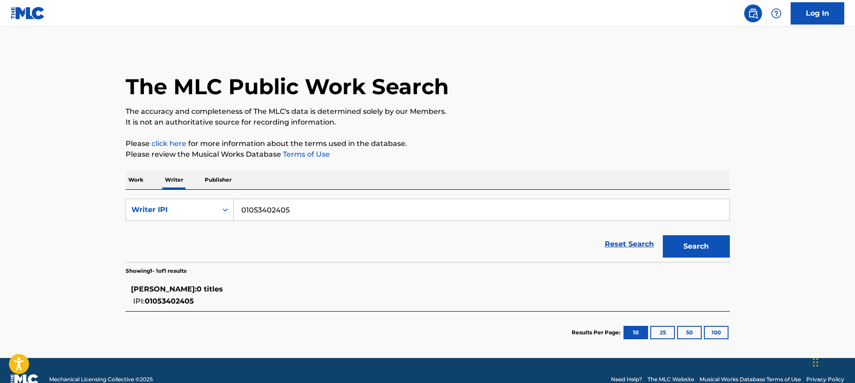
click at [258, 199] on div "01053402405" at bounding box center [482, 210] width 496 height 22
click at [258, 212] on input "01053402405" at bounding box center [481, 209] width 495 height 21
paste input "0869840381"
type input "00869840381"
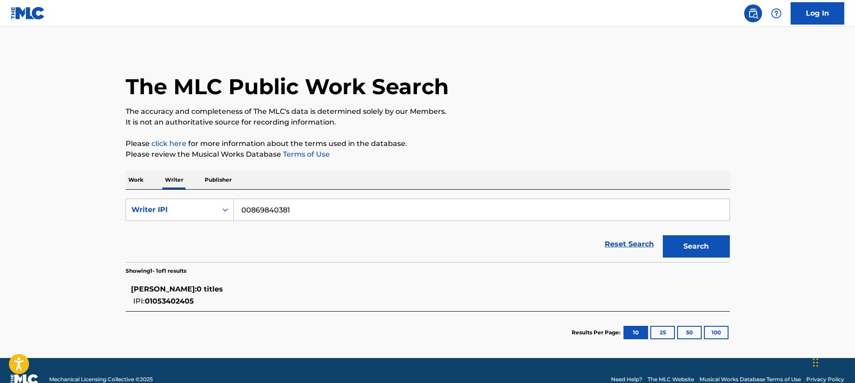
click at [662, 235] on button "Search" at bounding box center [695, 246] width 67 height 22
click at [222, 293] on div "EMMANUEL BOATENG : 1 title" at bounding box center [416, 289] width 570 height 11
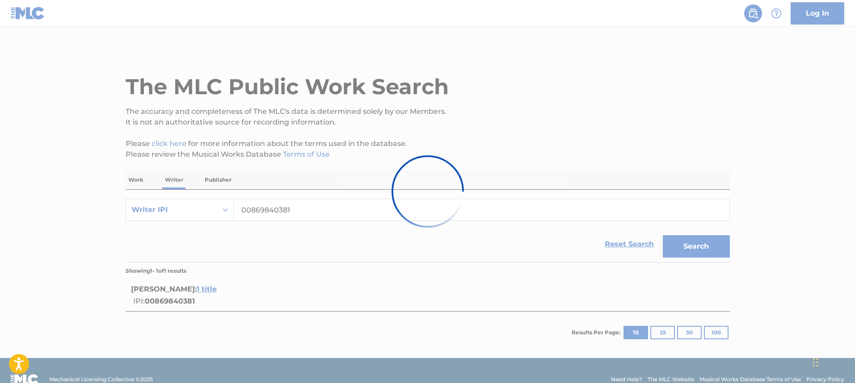
click at [225, 287] on div at bounding box center [427, 191] width 855 height 383
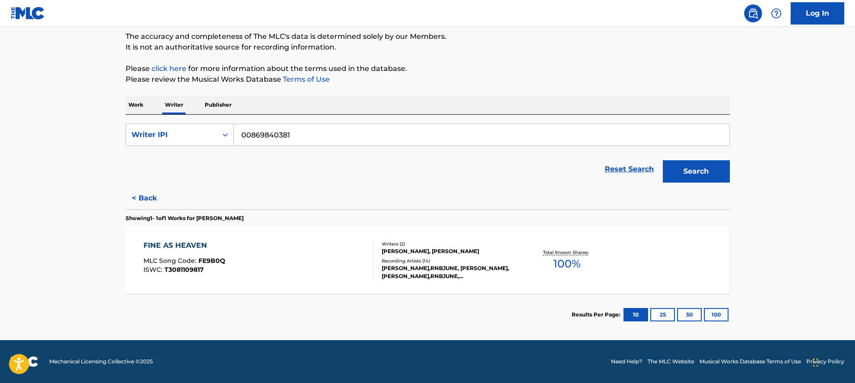
click at [226, 273] on div "FINE AS HEAVEN MLC Song Code : FE9B0Q ISWC : T3081109817" at bounding box center [258, 260] width 230 height 40
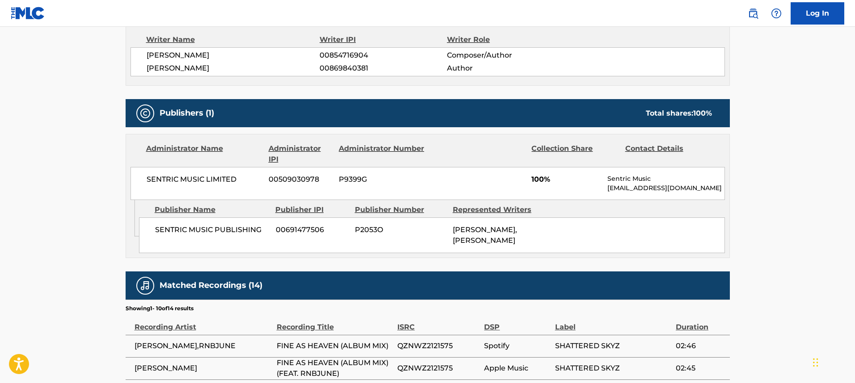
scroll to position [333, 0]
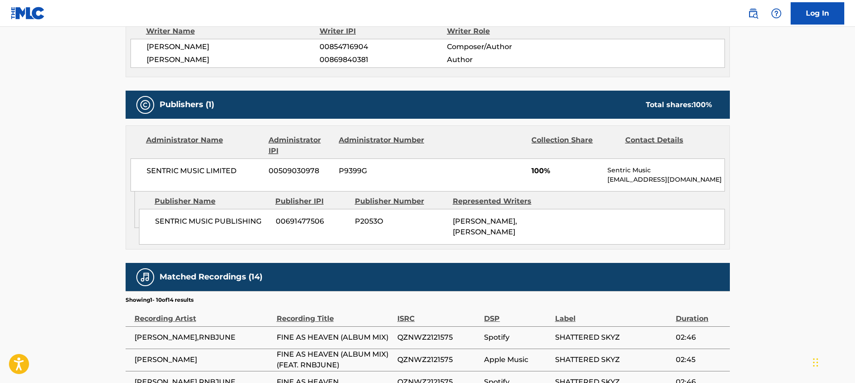
click at [188, 179] on div "SENTRIC MUSIC LIMITED 00509030978 P9399G 100% Sentric Music society@sentricmusi…" at bounding box center [427, 175] width 594 height 33
click at [188, 174] on span "SENTRIC MUSIC LIMITED" at bounding box center [205, 171] width 116 height 11
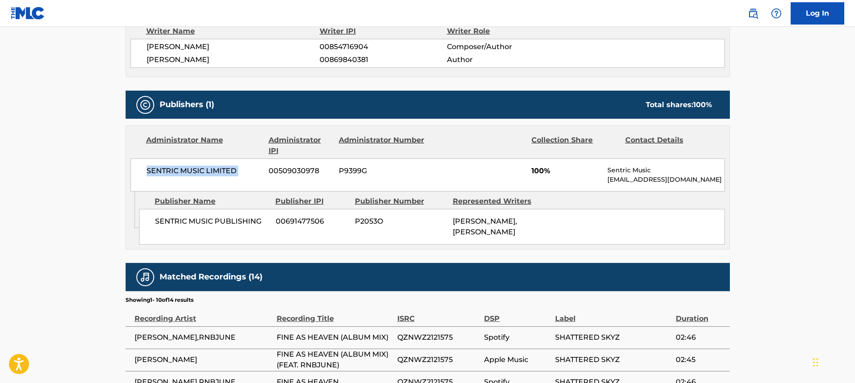
copy div "SENTRIC MUSIC LIMITED"
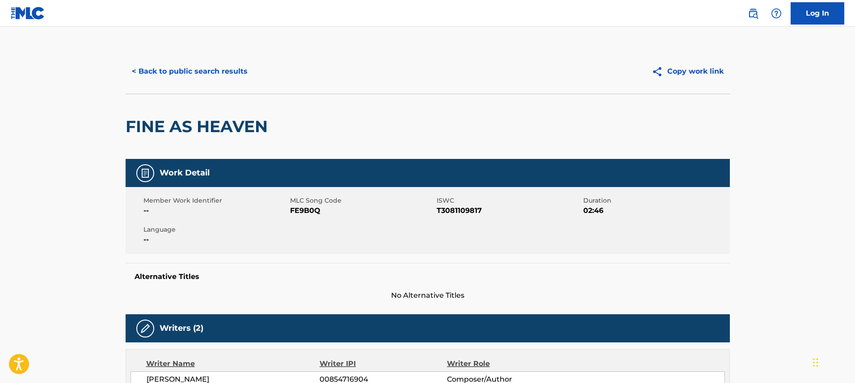
click at [205, 75] on button "< Back to public search results" at bounding box center [190, 71] width 128 height 22
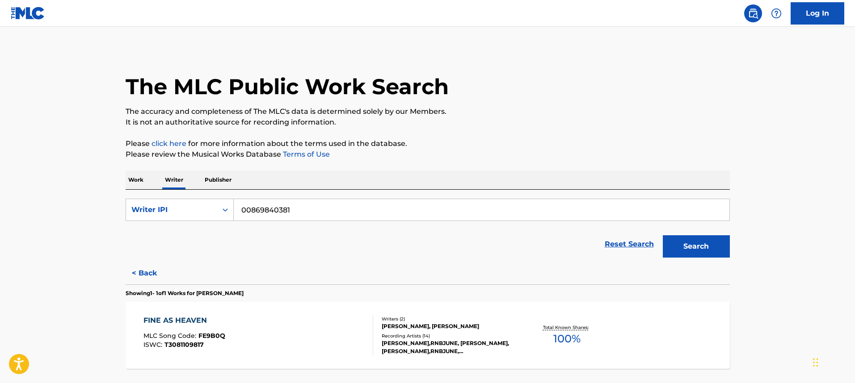
click at [250, 201] on input "00869840381" at bounding box center [481, 209] width 495 height 21
paste input "582181250"
type input "00582181250"
click at [662, 235] on button "Search" at bounding box center [695, 246] width 67 height 22
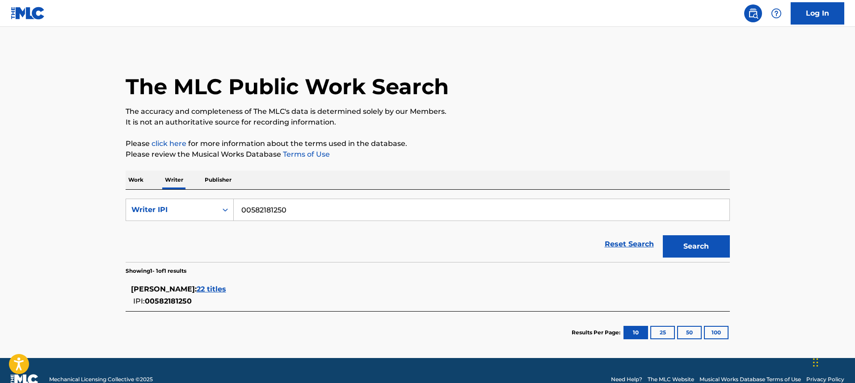
scroll to position [17, 0]
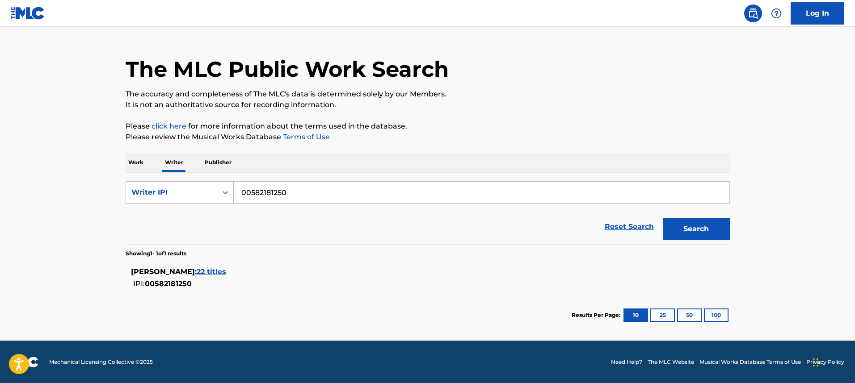
click at [221, 274] on span "22 titles" at bounding box center [211, 272] width 29 height 8
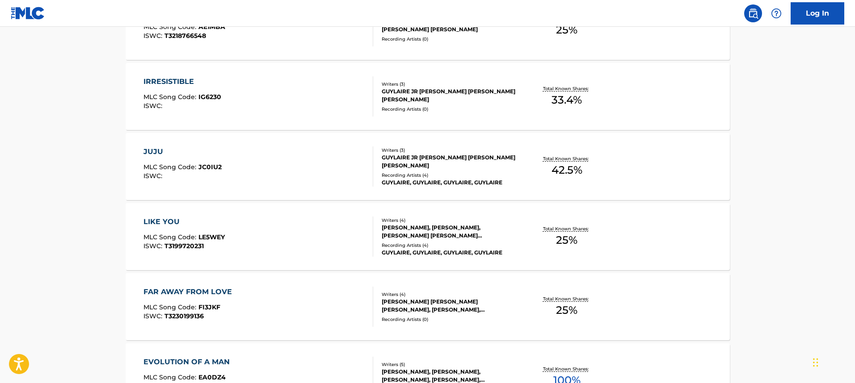
scroll to position [710, 0]
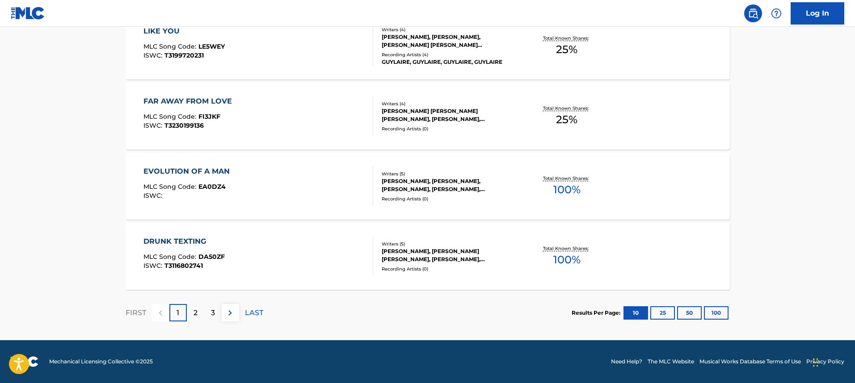
click at [256, 202] on div "EVOLUTION OF A MAN MLC Song Code : EA0DZ4 ISWC :" at bounding box center [258, 186] width 230 height 40
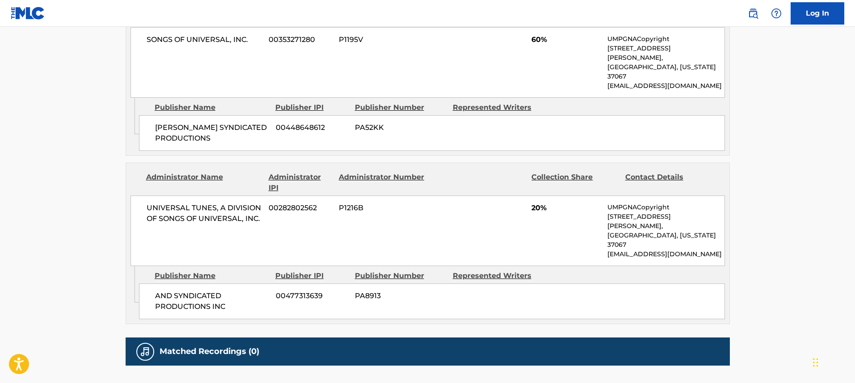
scroll to position [671, 0]
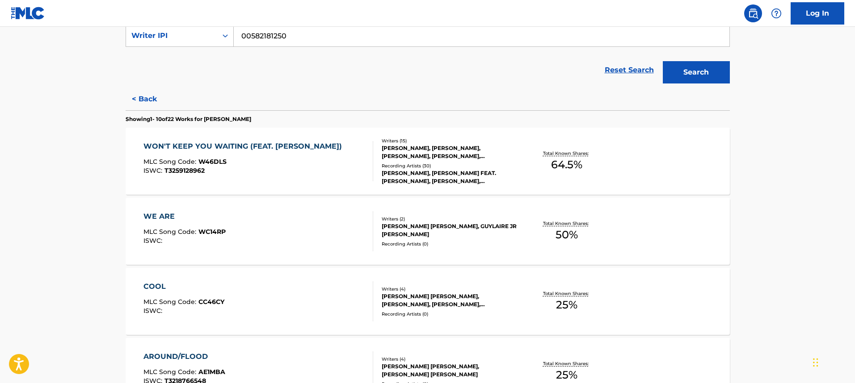
scroll to position [189, 0]
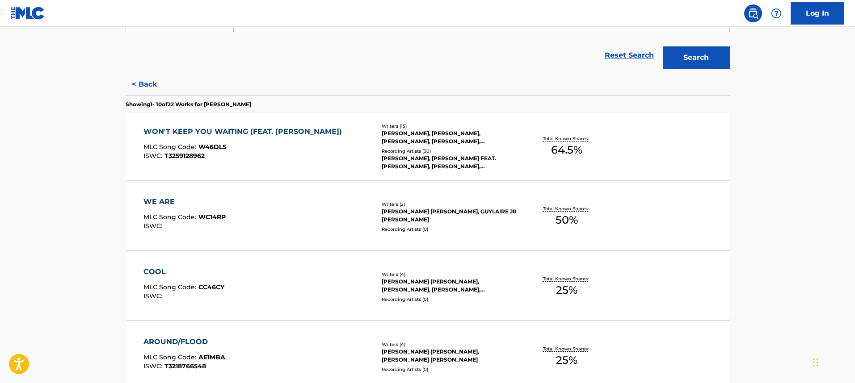
click at [173, 232] on div "WE ARE MLC Song Code : WC14RP ISWC :" at bounding box center [184, 217] width 82 height 40
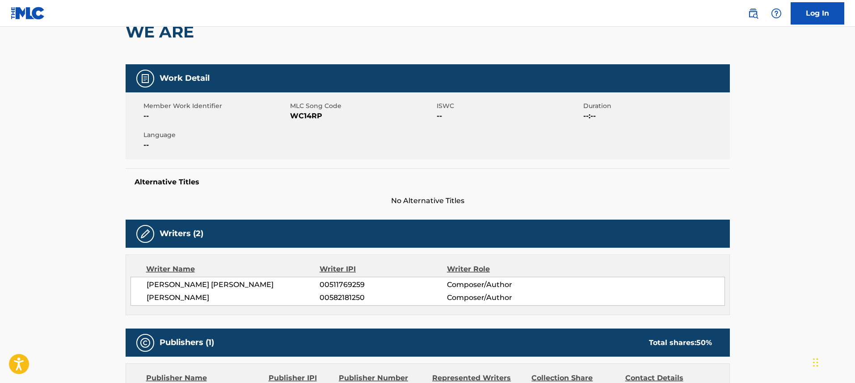
scroll to position [268, 0]
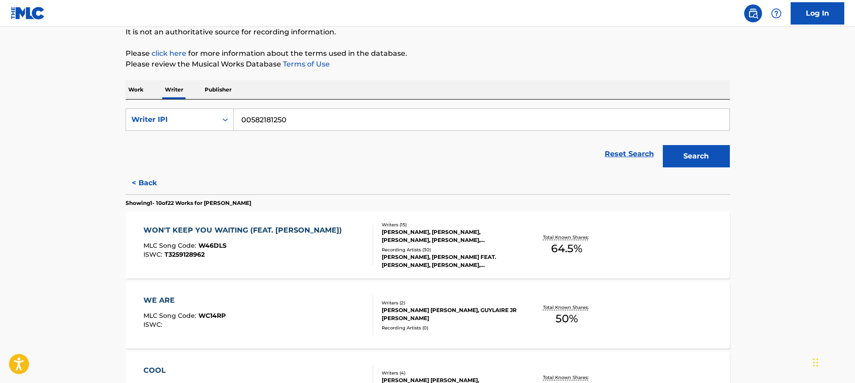
scroll to position [101, 0]
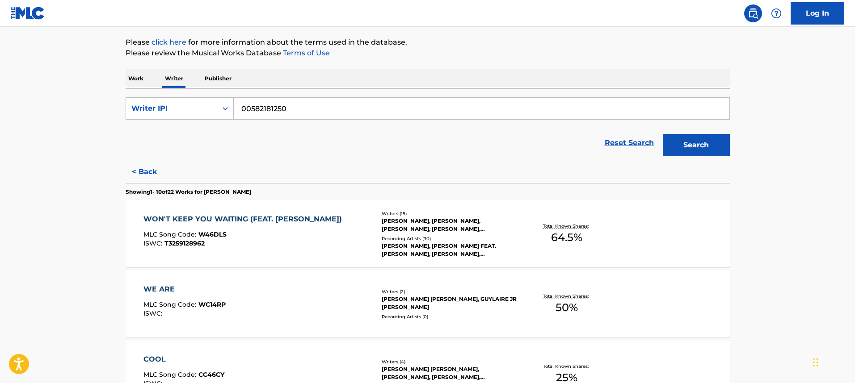
drag, startPoint x: 249, startPoint y: 113, endPoint x: 343, endPoint y: 113, distance: 93.4
click at [343, 113] on input "00582181250" at bounding box center [481, 108] width 495 height 21
drag, startPoint x: 322, startPoint y: 111, endPoint x: 207, endPoint y: 109, distance: 115.3
click at [207, 109] on div "SearchWithCriteria2597ba3e-a538-4505-a1e0-7fbf8d772107 Writer IPI 00582181250" at bounding box center [428, 108] width 604 height 22
paste input "790858492"
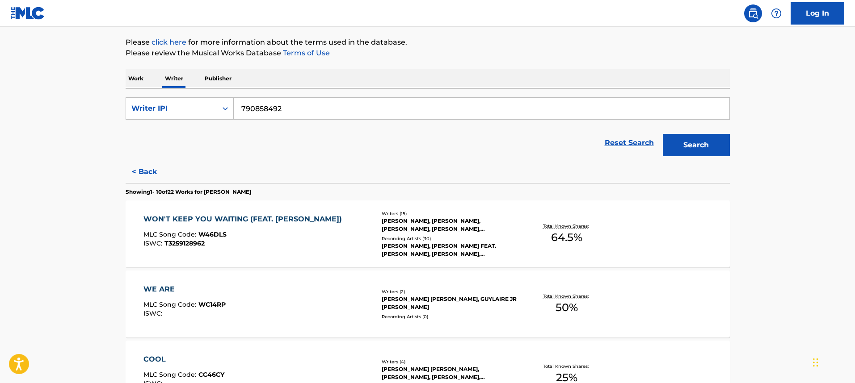
click at [241, 105] on input "790858492" at bounding box center [481, 108] width 495 height 21
type input "00790858492"
click at [662, 134] on button "Search" at bounding box center [695, 145] width 67 height 22
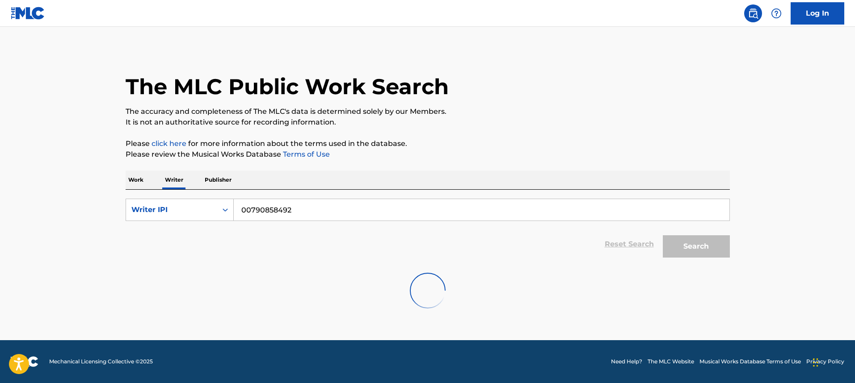
scroll to position [0, 0]
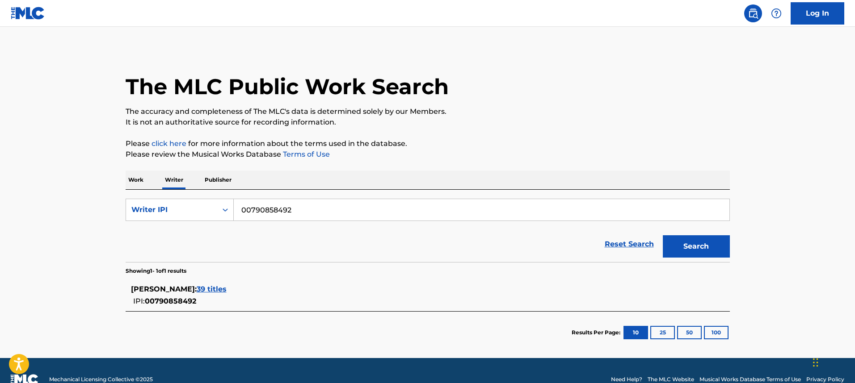
click at [252, 212] on input "00790858492" at bounding box center [481, 209] width 495 height 21
click at [211, 291] on span "39 titles" at bounding box center [212, 289] width 30 height 8
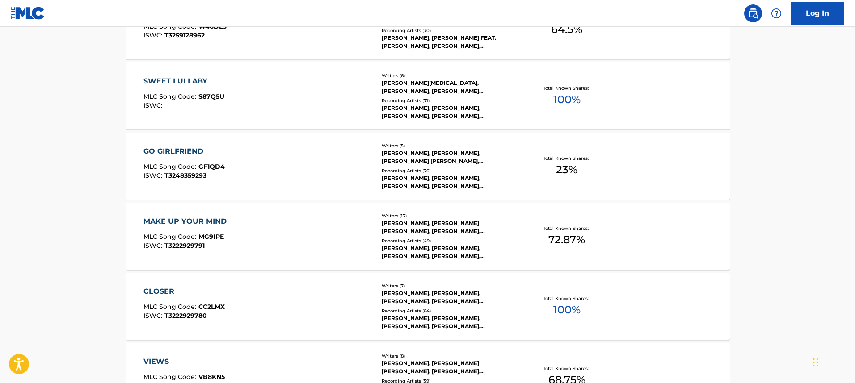
scroll to position [416, 0]
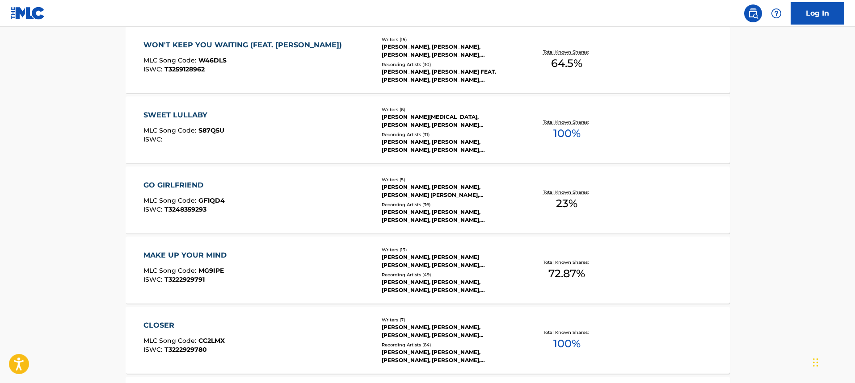
click at [314, 131] on div "SWEET LULLABY MLC Song Code : S87Q5U ISWC :" at bounding box center [258, 130] width 230 height 40
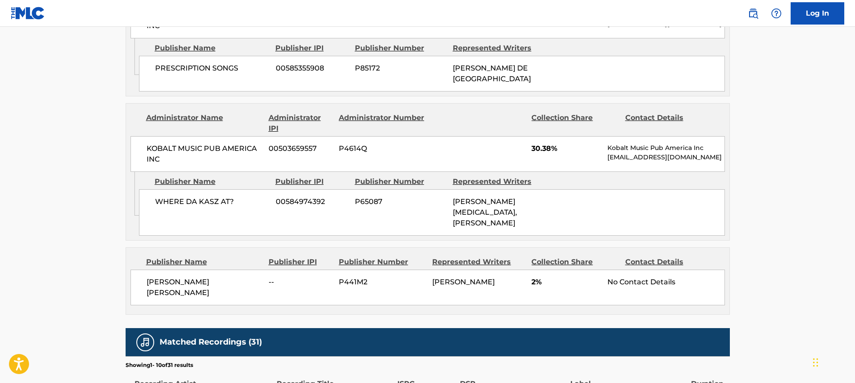
scroll to position [1348, 0]
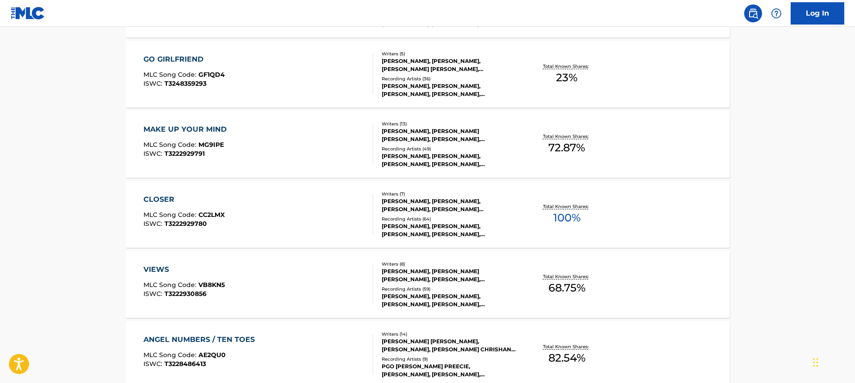
scroll to position [536, 0]
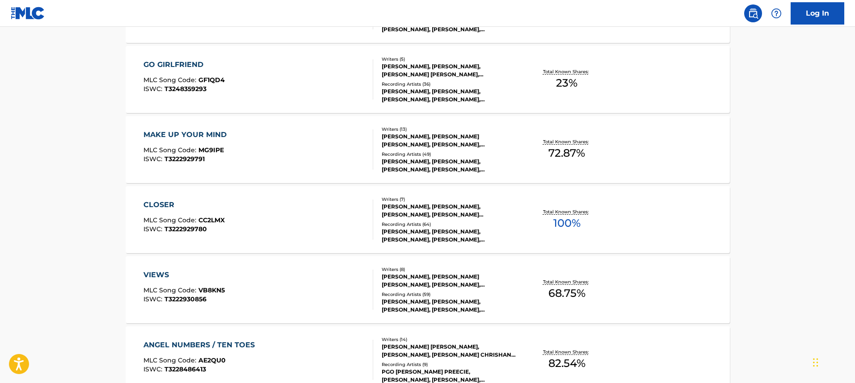
click at [278, 70] on div "GO GIRLFRIEND MLC Song Code : GF1QD4 ISWC : T3248359293" at bounding box center [258, 79] width 230 height 40
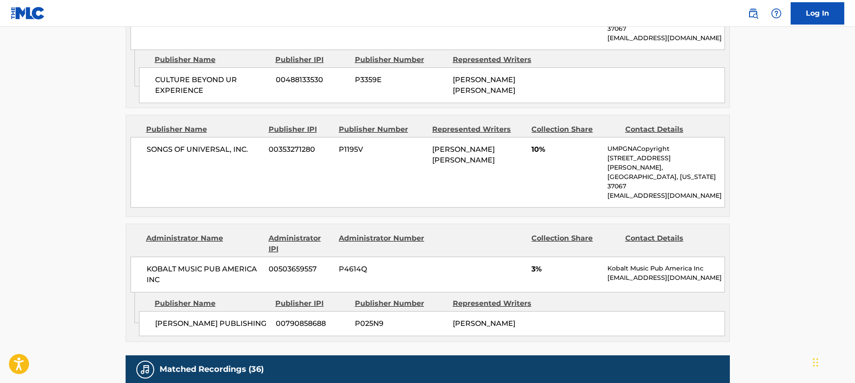
scroll to position [552, 0]
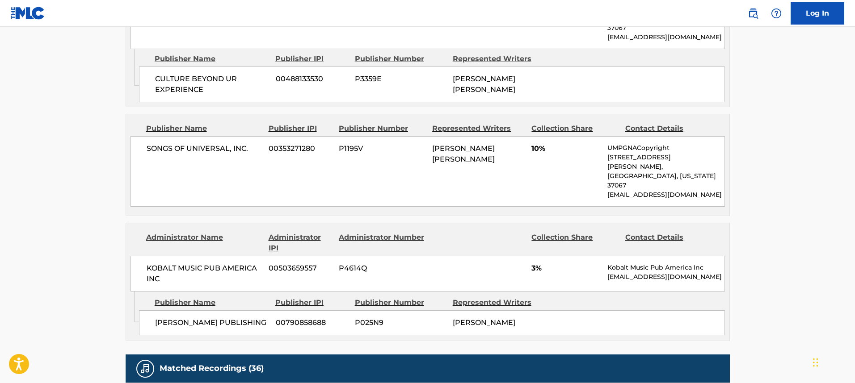
click at [157, 263] on span "KOBALT MUSIC PUB AMERICA INC" at bounding box center [205, 273] width 116 height 21
copy span "KOBALT"
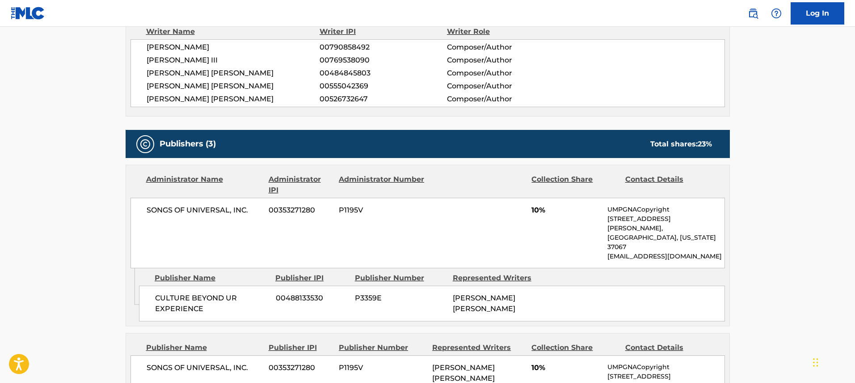
scroll to position [71, 0]
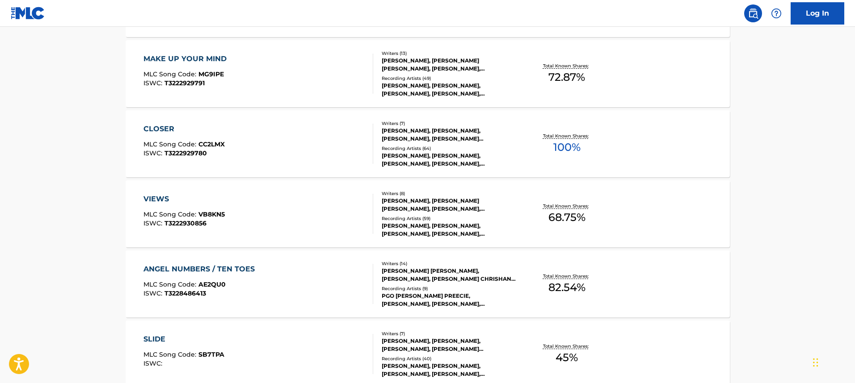
scroll to position [624, 0]
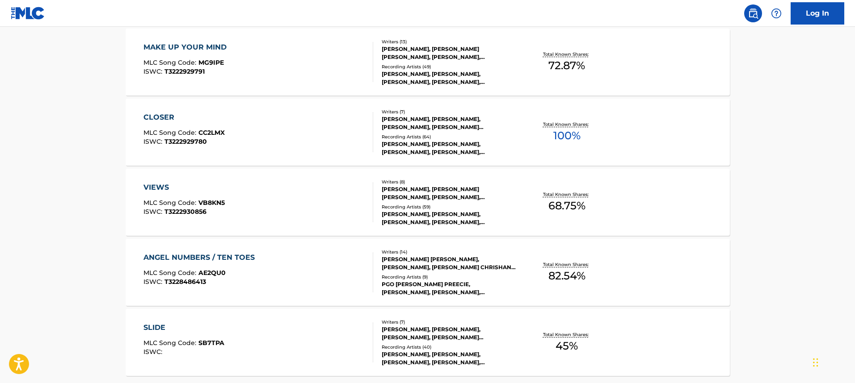
click at [171, 187] on div "VIEWS" at bounding box center [183, 187] width 81 height 11
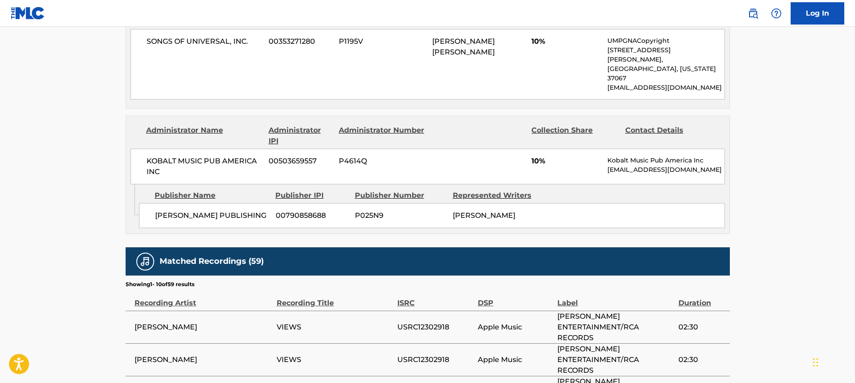
scroll to position [1181, 0]
